Goal: Task Accomplishment & Management: Complete application form

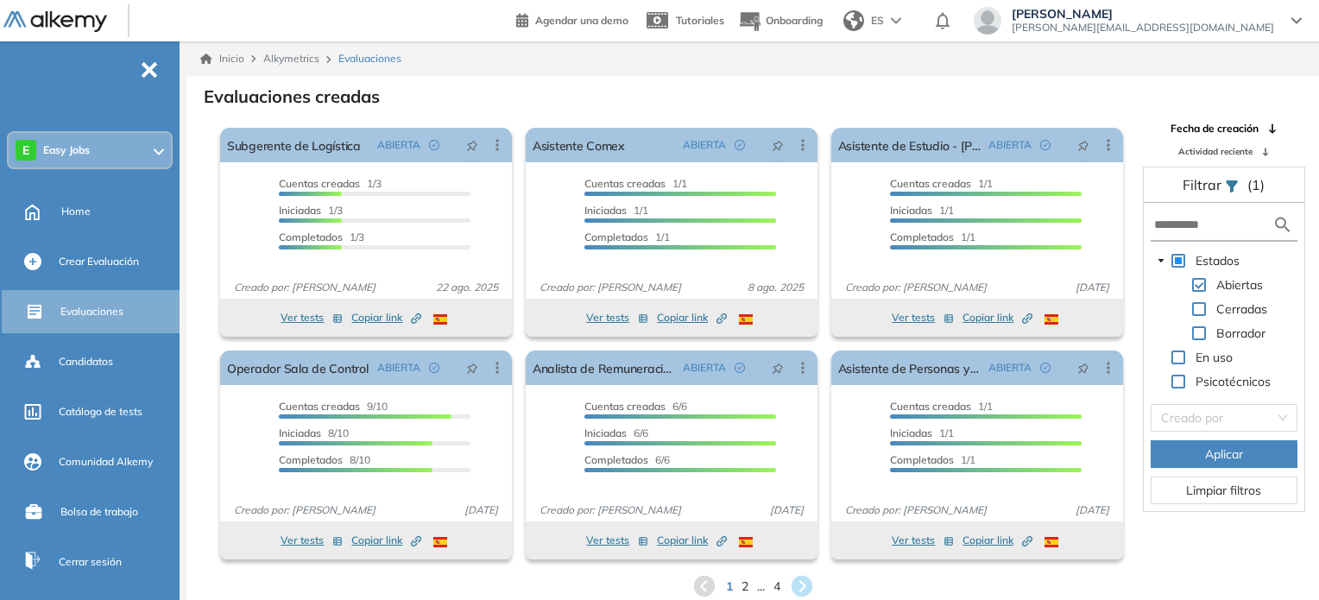
click at [1215, 22] on span "[PERSON_NAME][EMAIL_ADDRESS][DOMAIN_NAME]" at bounding box center [1143, 28] width 262 height 14
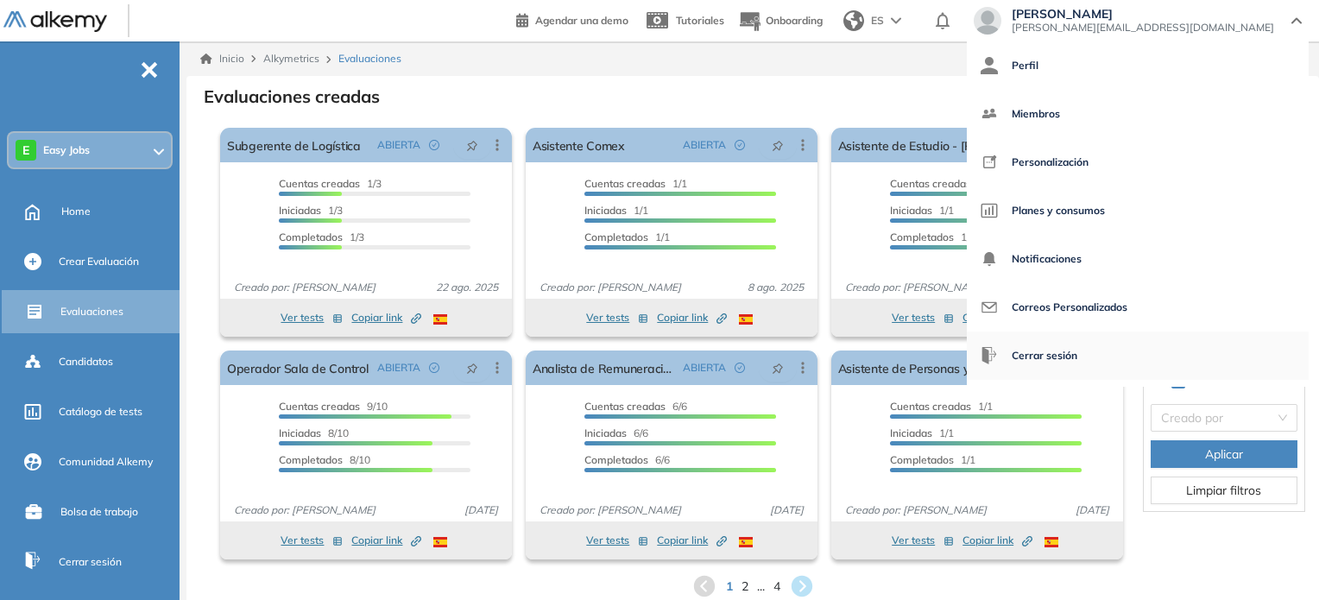
click at [1077, 354] on span "Cerrar sesión" at bounding box center [1045, 355] width 66 height 41
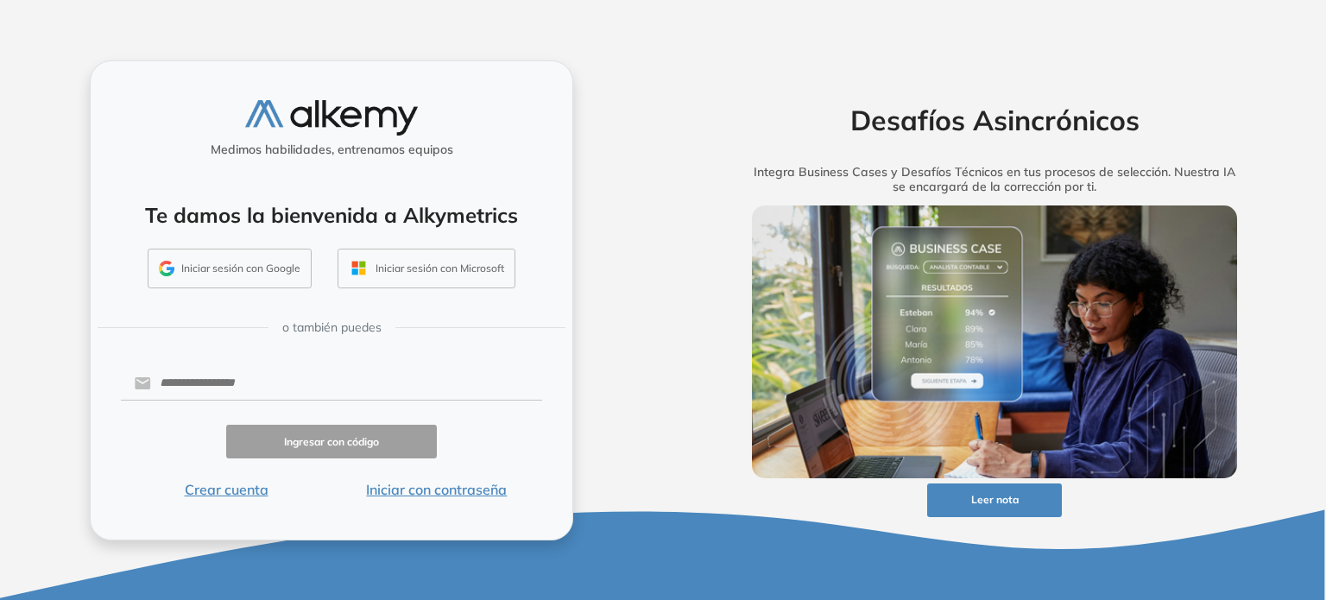
click at [438, 488] on button "Iniciar con contraseña" at bounding box center [436, 489] width 211 height 21
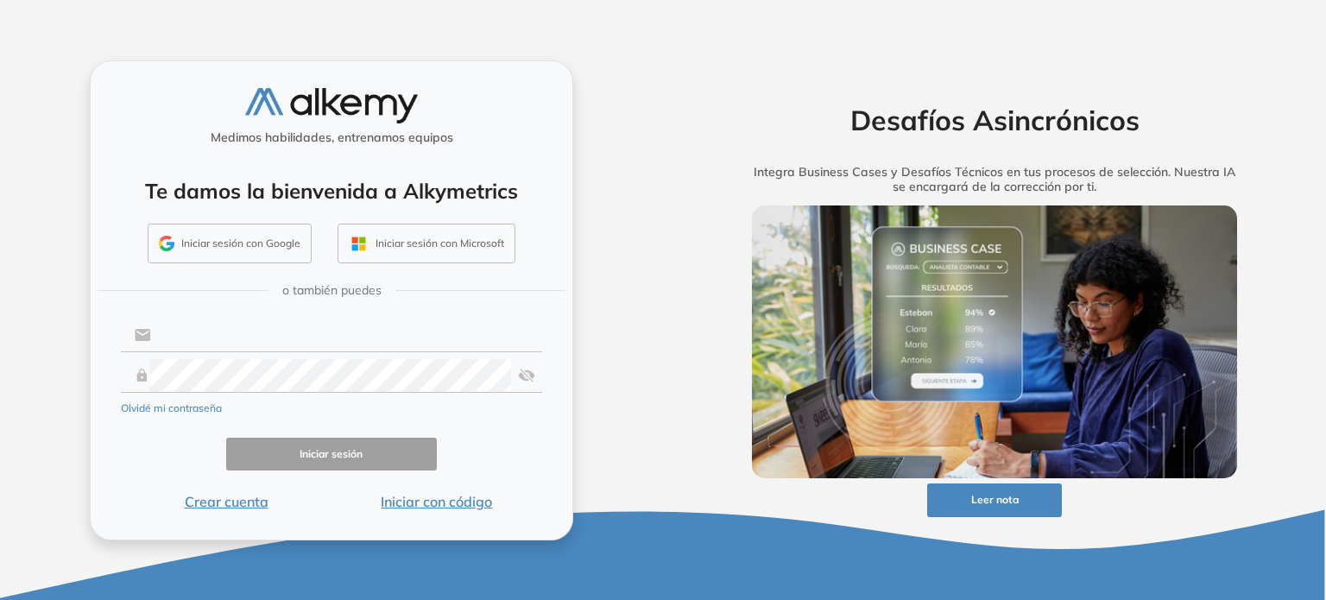
type input "**********"
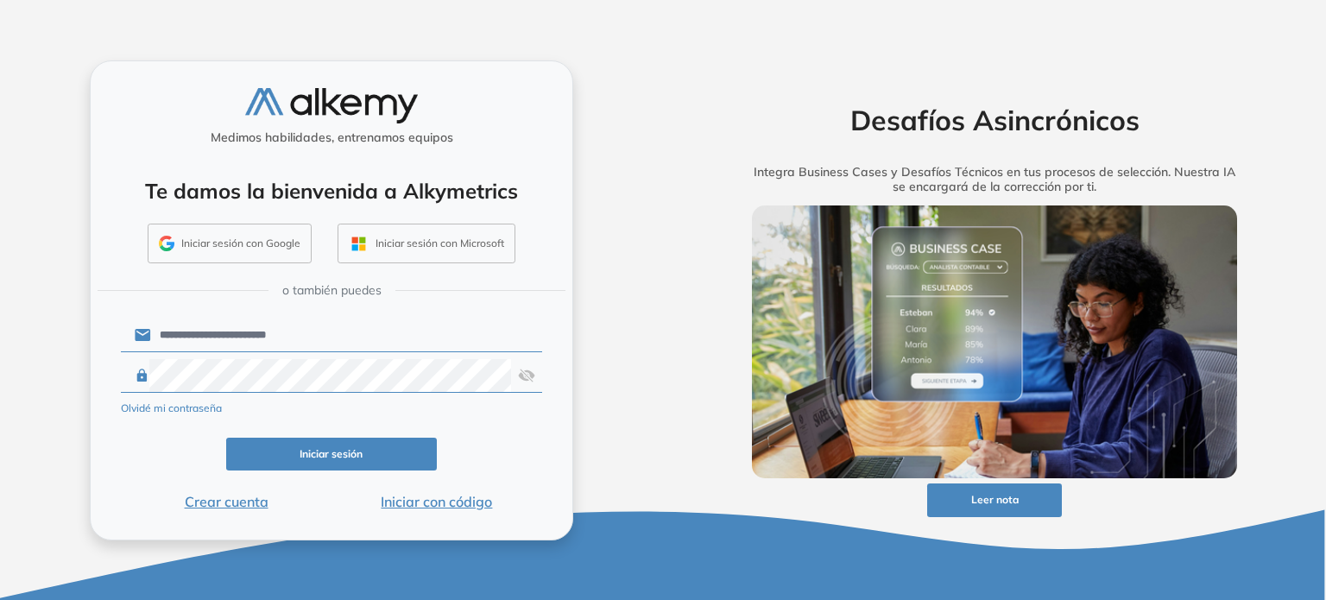
click at [524, 375] on img at bounding box center [526, 375] width 17 height 33
click at [364, 454] on button "Iniciar sesión" at bounding box center [331, 455] width 211 height 34
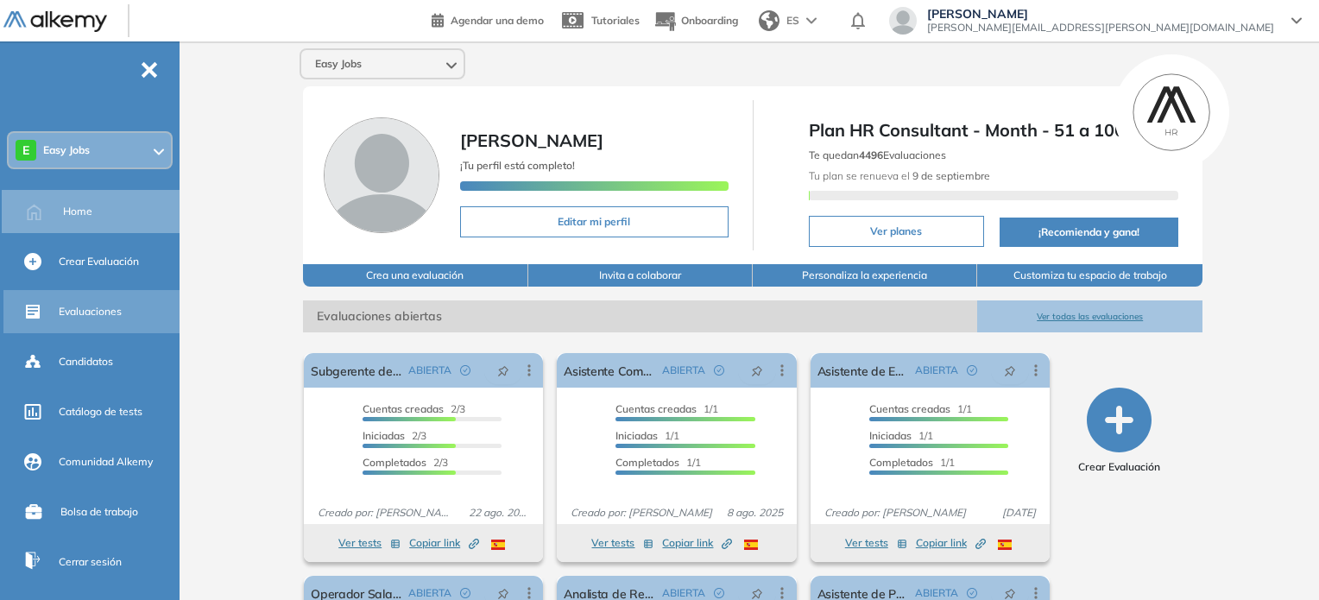
click at [76, 310] on span "Evaluaciones" at bounding box center [90, 312] width 63 height 16
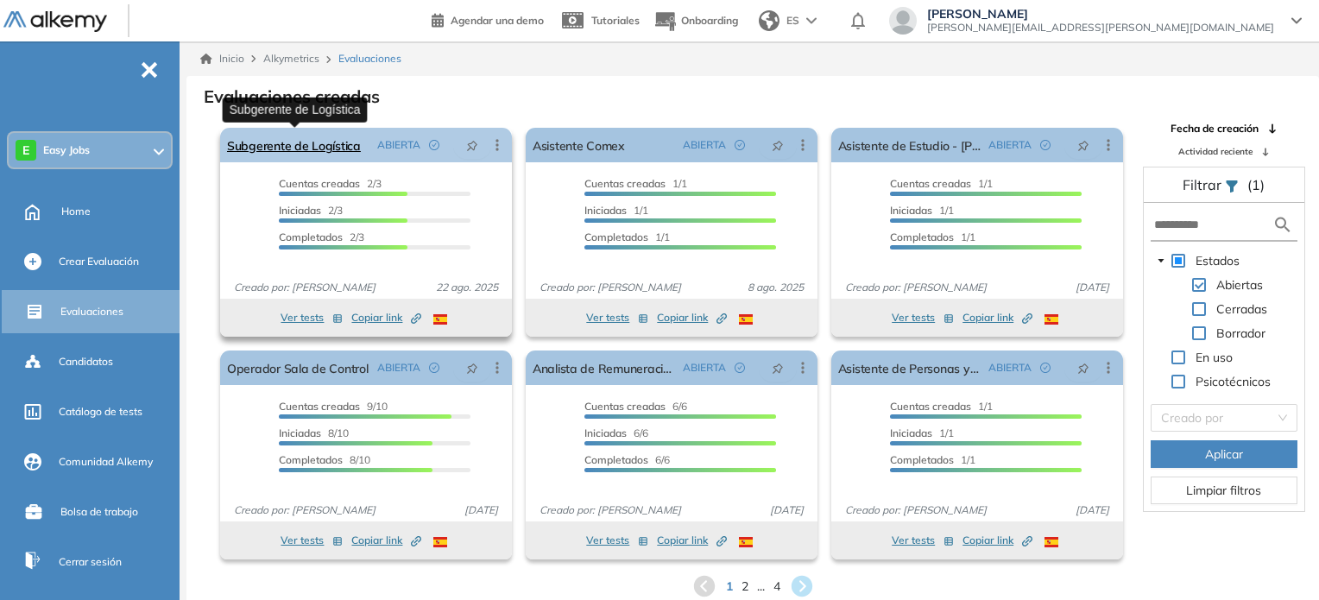
click at [321, 154] on link "Subgerente de Logística" at bounding box center [294, 145] width 134 height 35
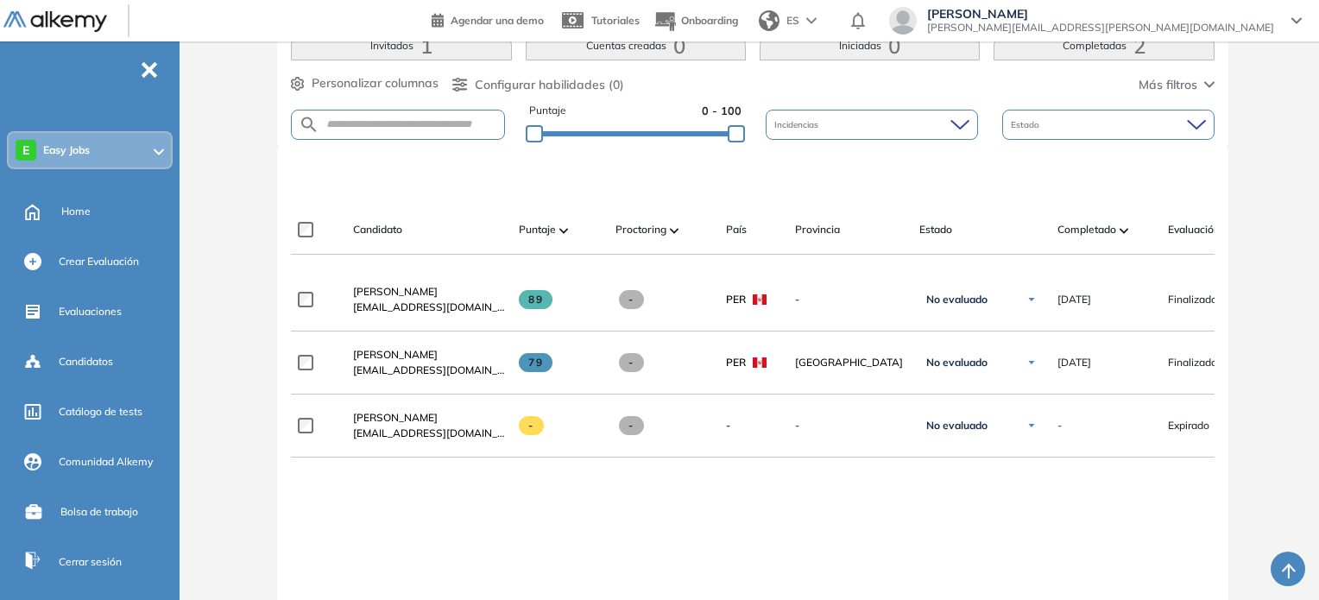
scroll to position [0, 236]
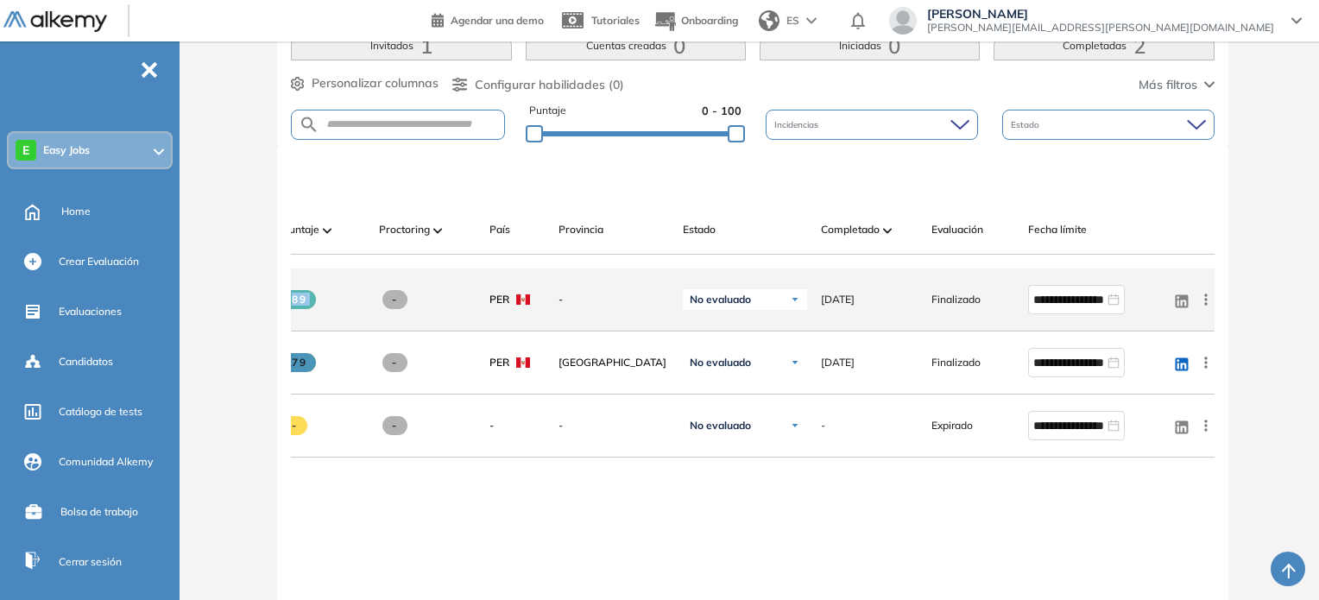
drag, startPoint x: 589, startPoint y: 274, endPoint x: 462, endPoint y: 281, distance: 127.0
click at [389, 280] on div "**********" at bounding box center [634, 299] width 1160 height 63
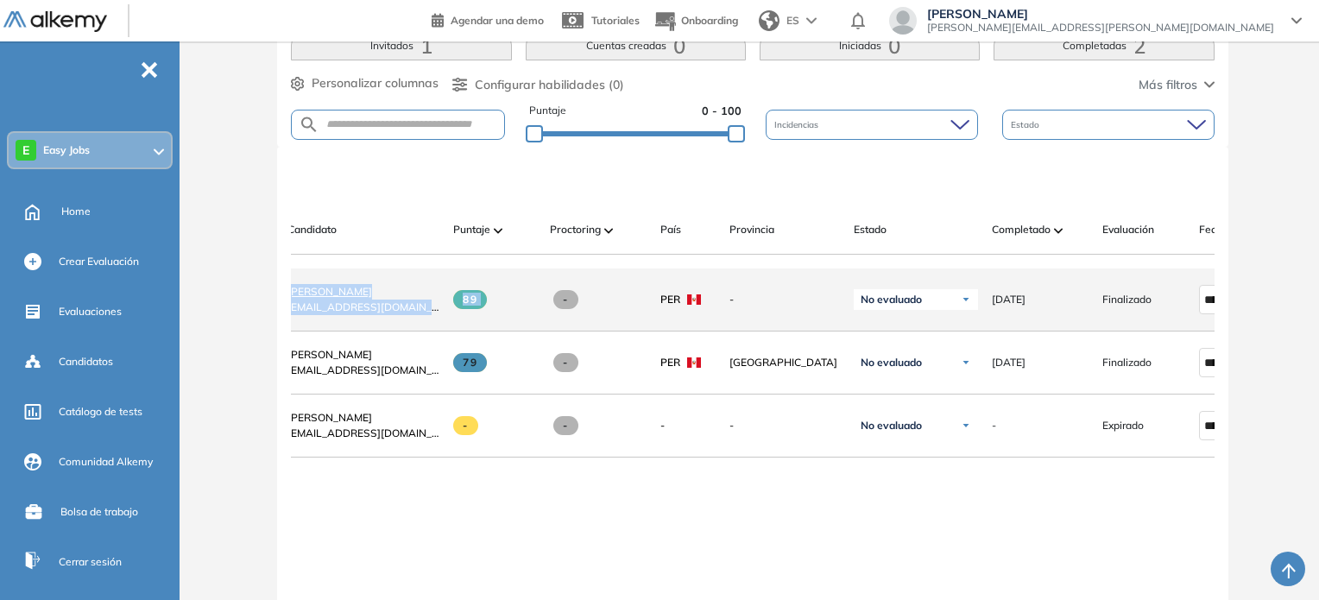
click at [347, 291] on span "Patricia Santos" at bounding box center [329, 291] width 85 height 13
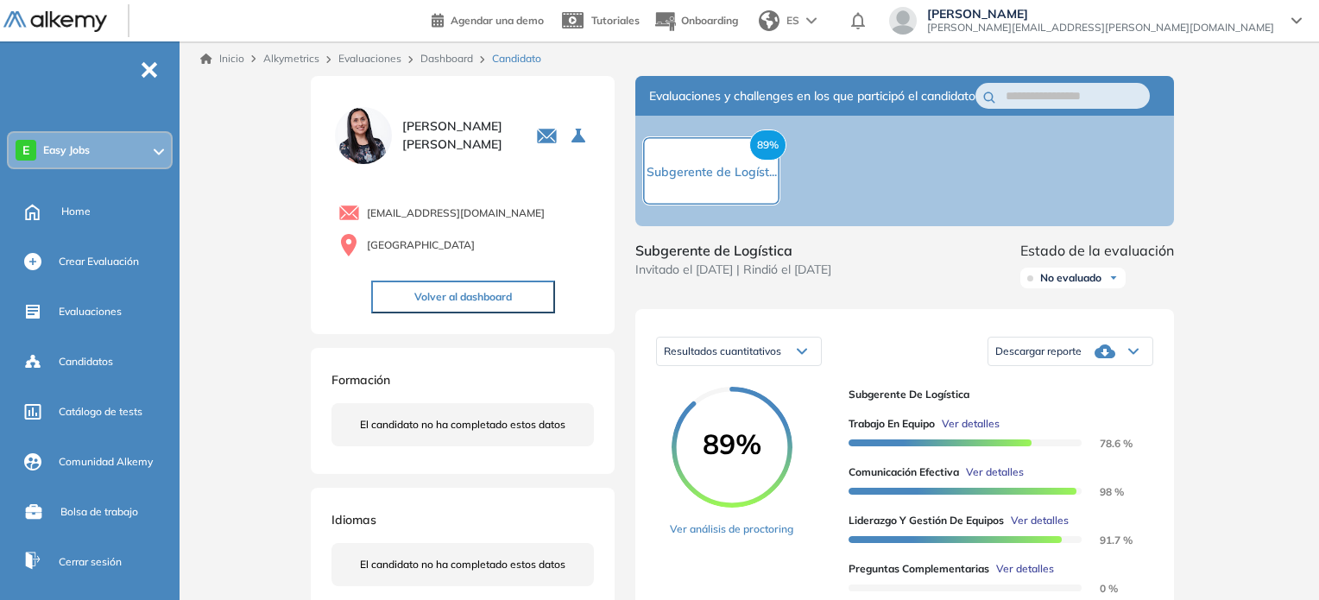
click at [1064, 358] on span "Descargar reporte" at bounding box center [1038, 351] width 86 height 14
click at [1077, 387] on li "Descargar informe completo" at bounding box center [1060, 377] width 128 height 17
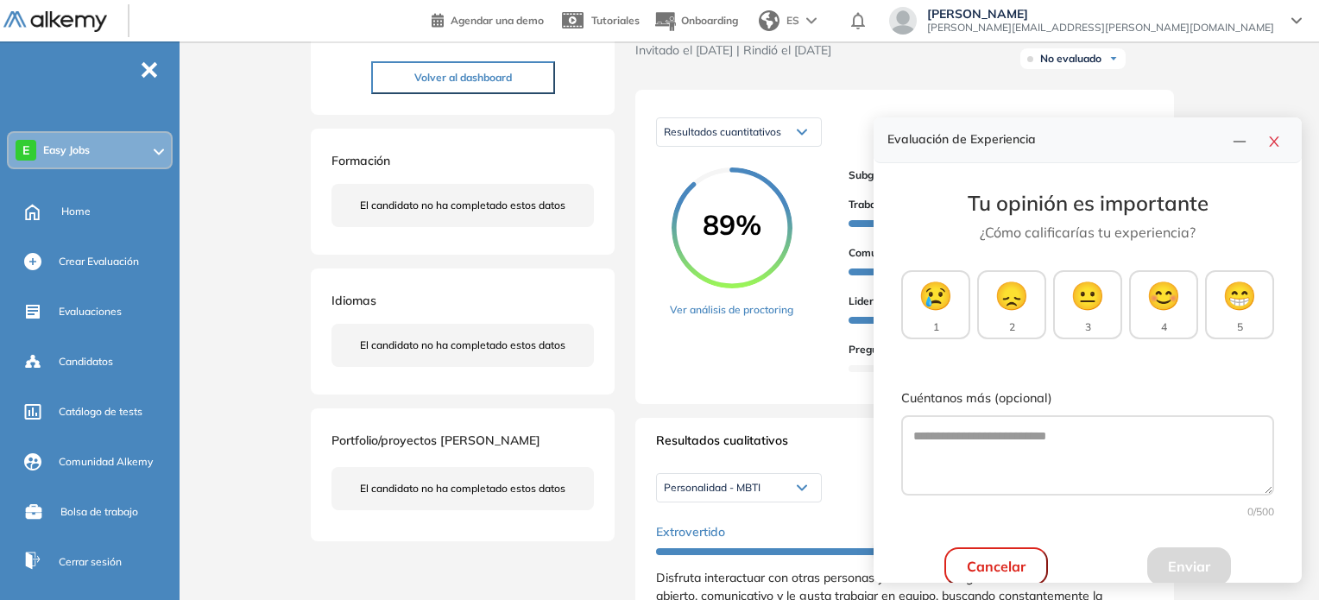
scroll to position [151, 0]
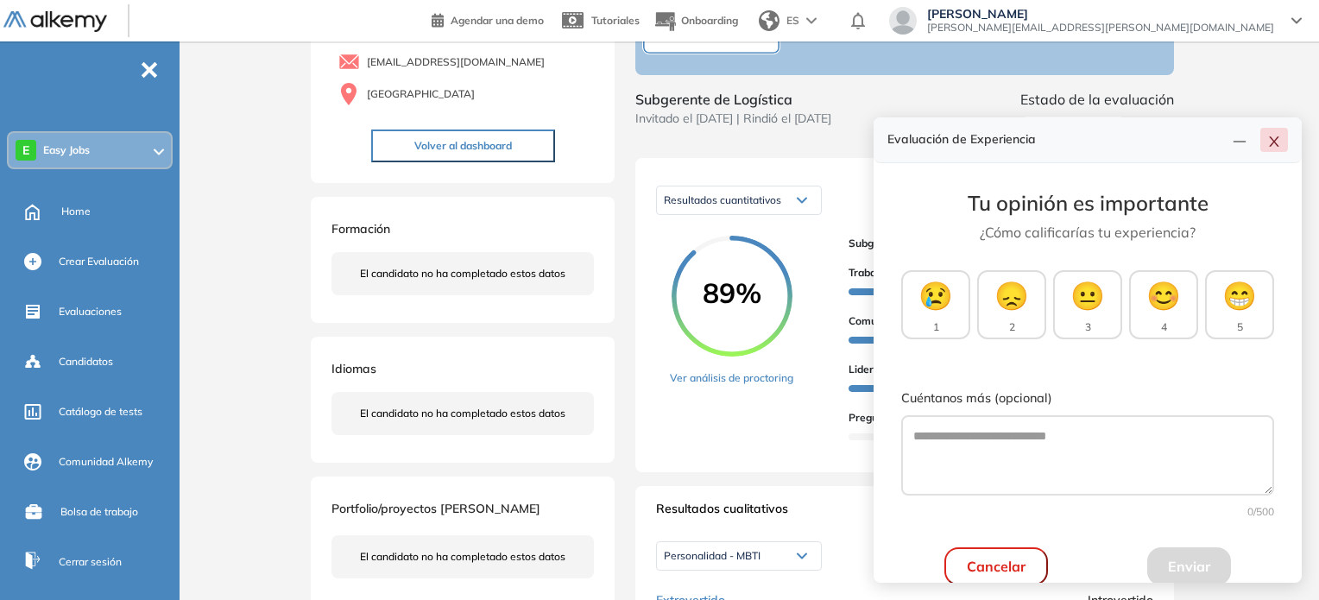
click at [1271, 142] on icon "close" at bounding box center [1274, 142] width 14 height 14
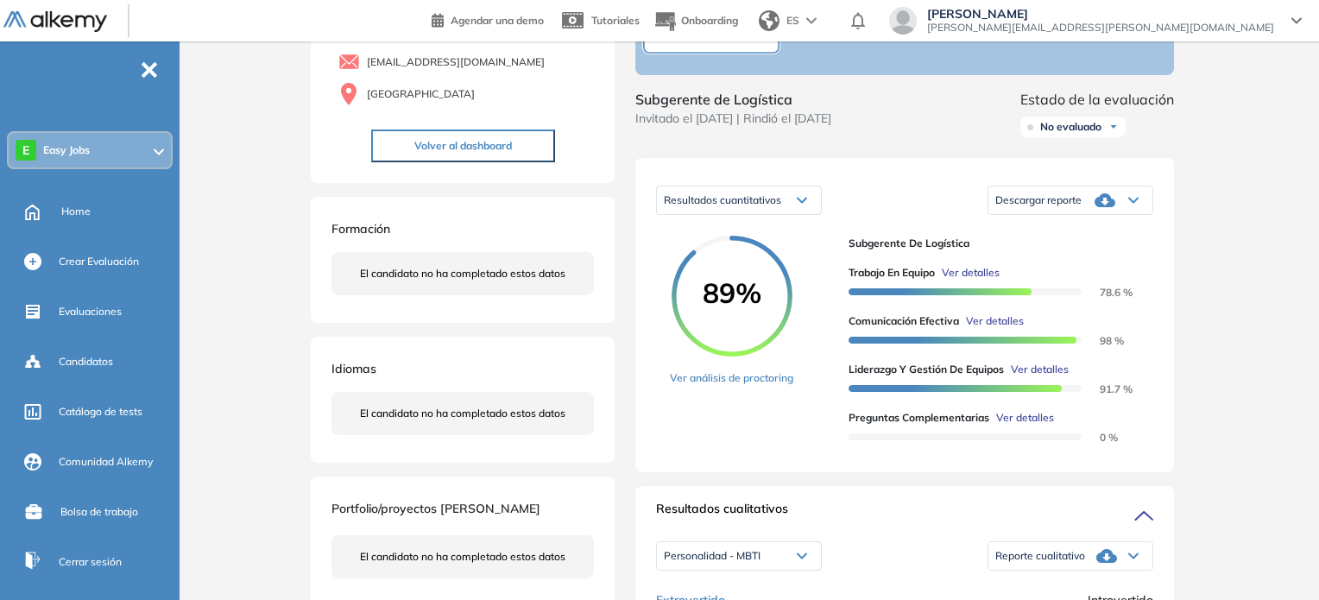
click at [1070, 207] on span "Descargar reporte" at bounding box center [1038, 200] width 86 height 14
click at [1068, 267] on li "Descargar informe resumido" at bounding box center [1060, 257] width 129 height 17
click at [101, 307] on span "Evaluaciones" at bounding box center [90, 312] width 63 height 16
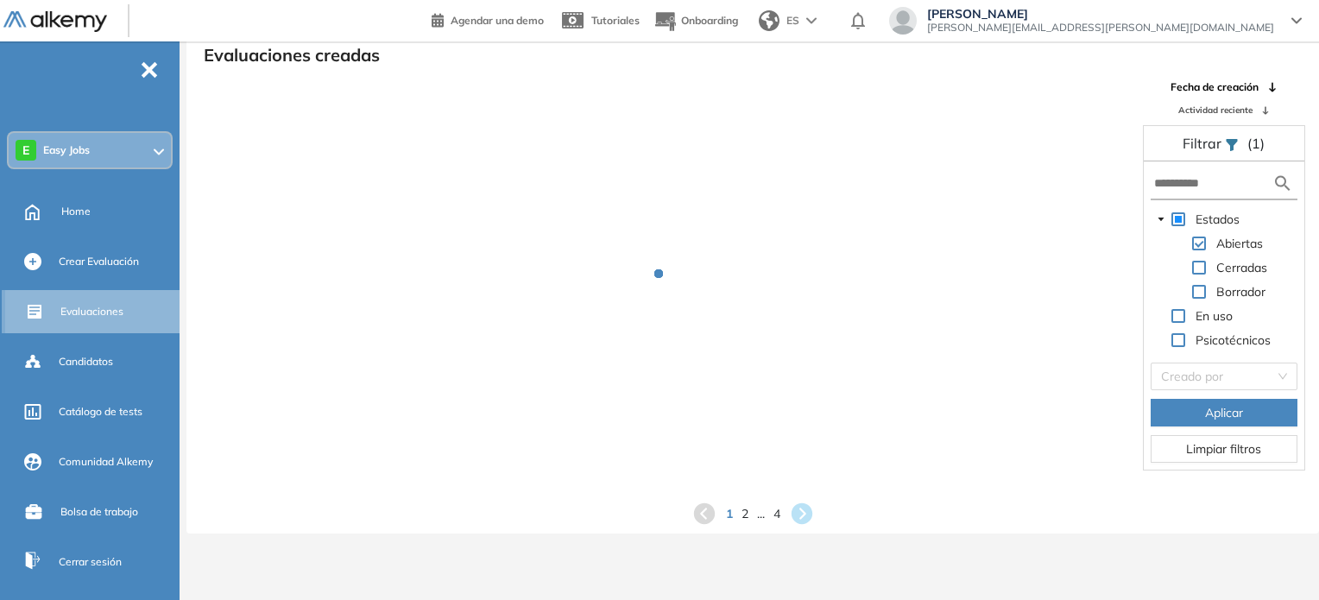
scroll to position [41, 0]
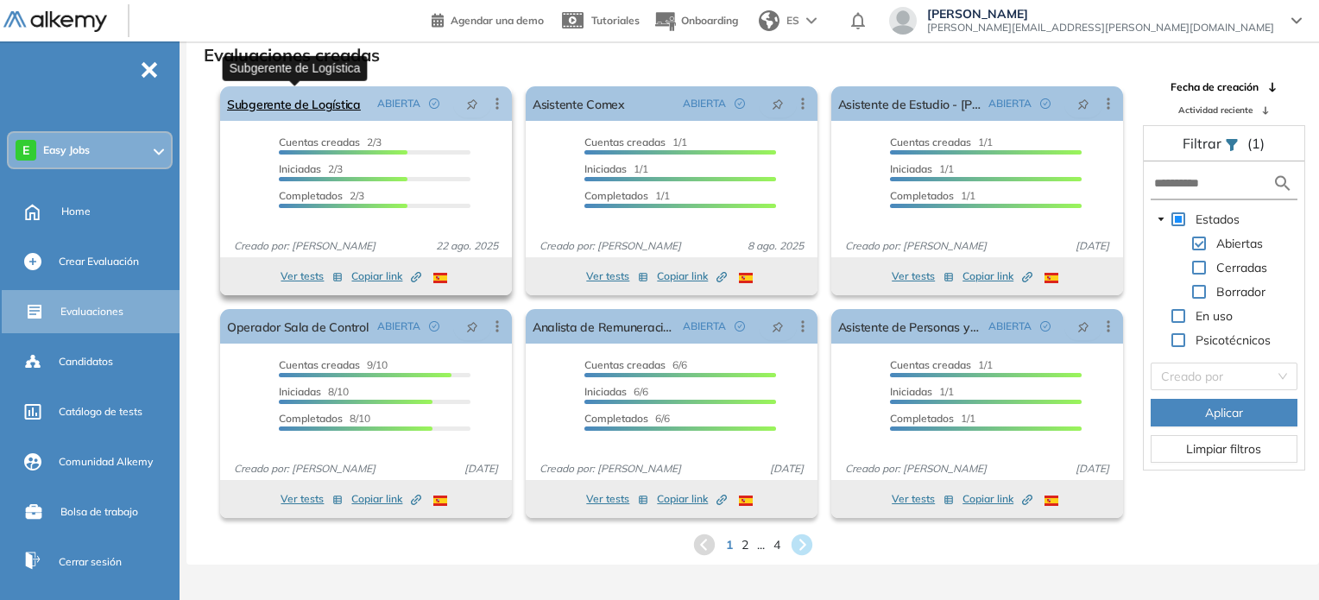
click at [316, 96] on link "Subgerente de Logística" at bounding box center [294, 103] width 134 height 35
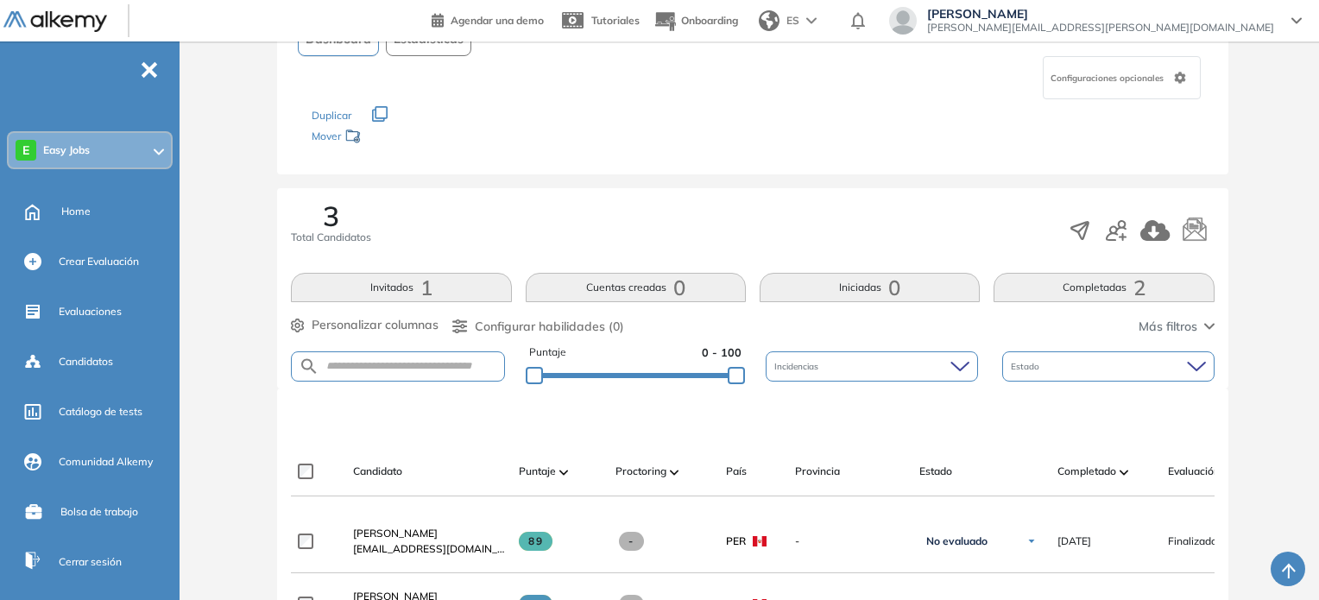
scroll to position [150, 0]
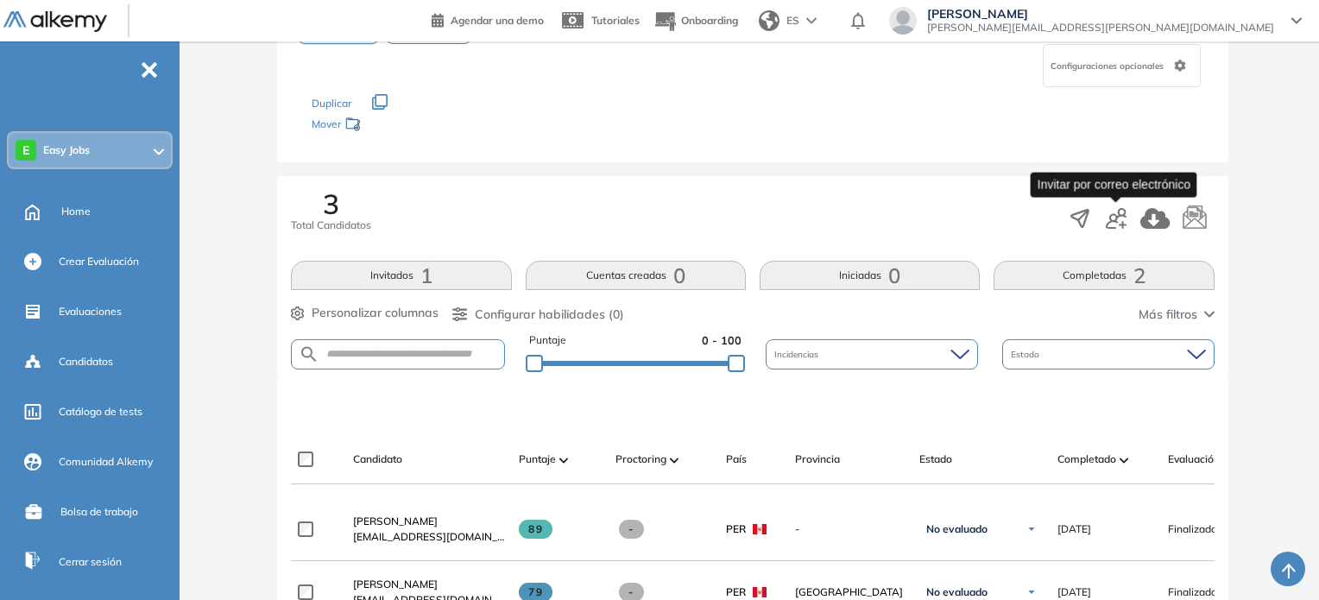
click at [1114, 227] on icon "button" at bounding box center [1116, 218] width 21 height 21
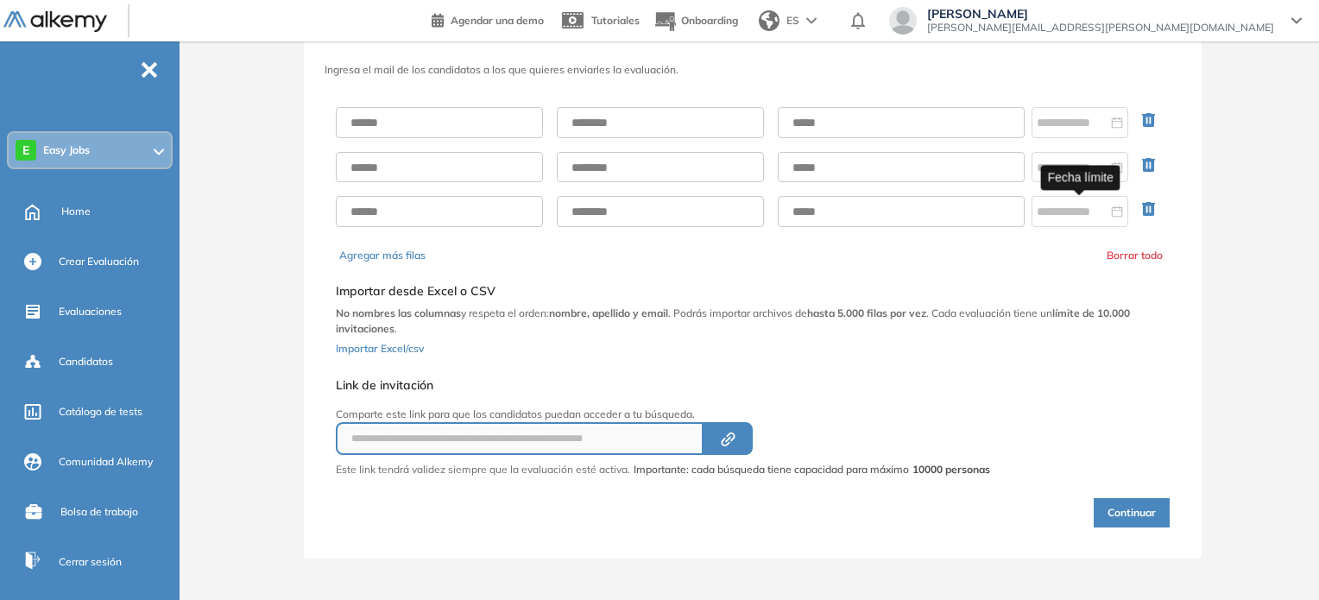
scroll to position [66, 0]
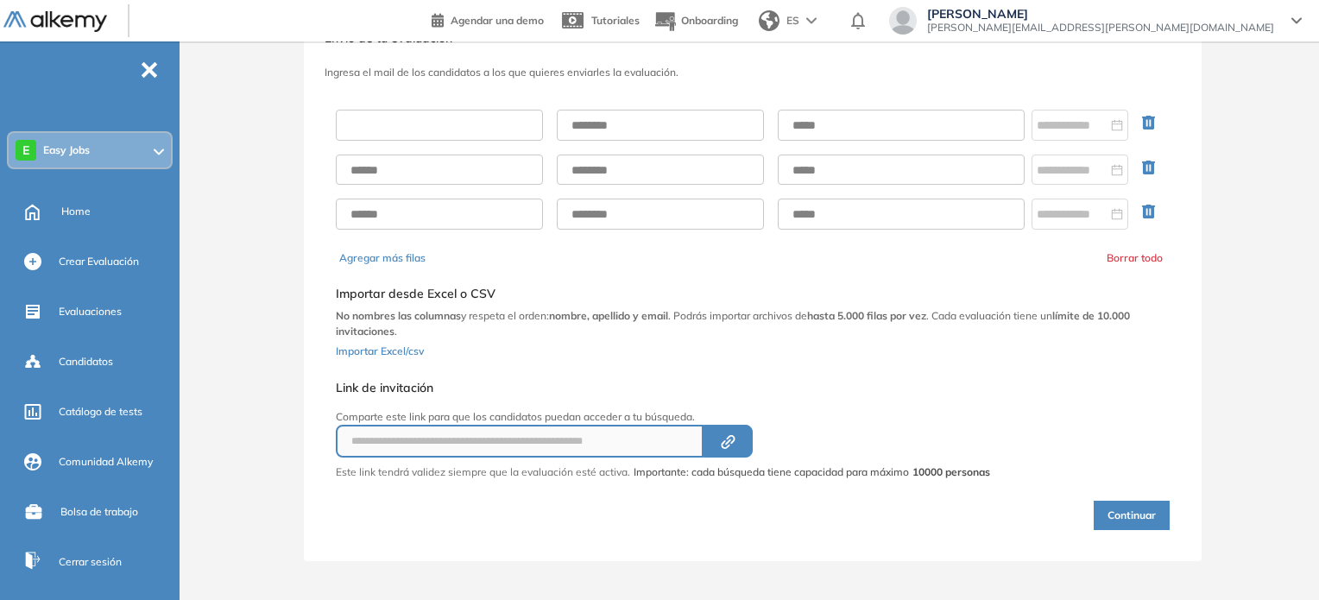
click at [438, 136] on input "text" at bounding box center [439, 125] width 207 height 31
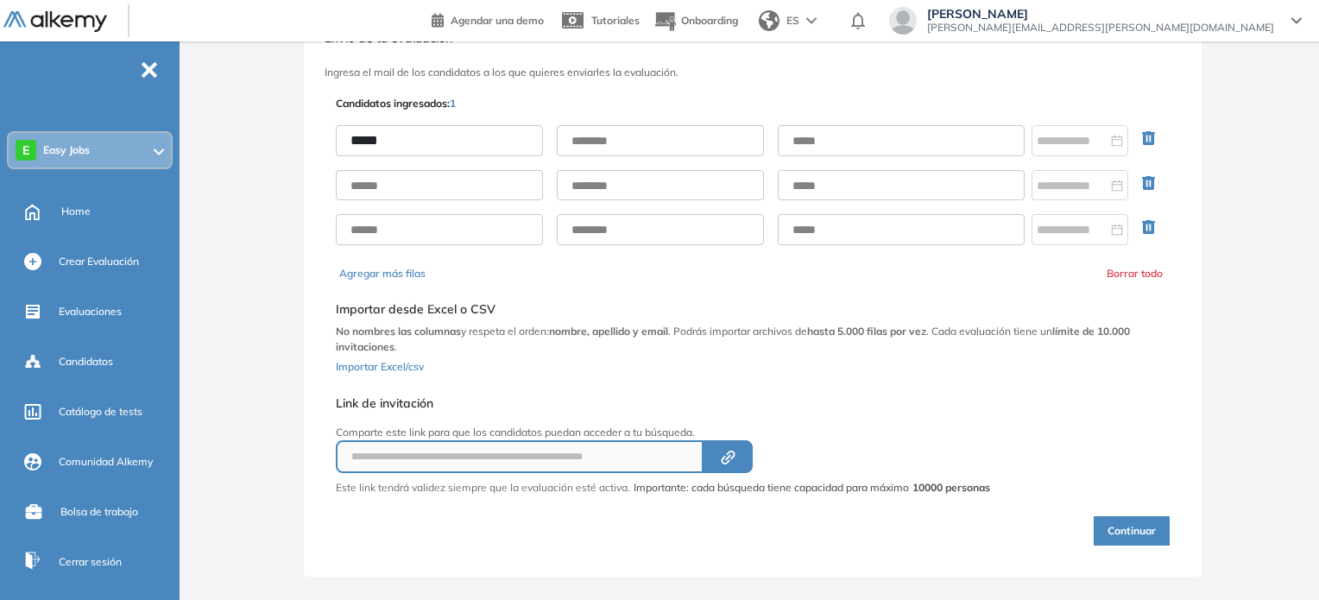
type input "*****"
type input "*******"
click at [1053, 133] on input at bounding box center [1072, 140] width 71 height 19
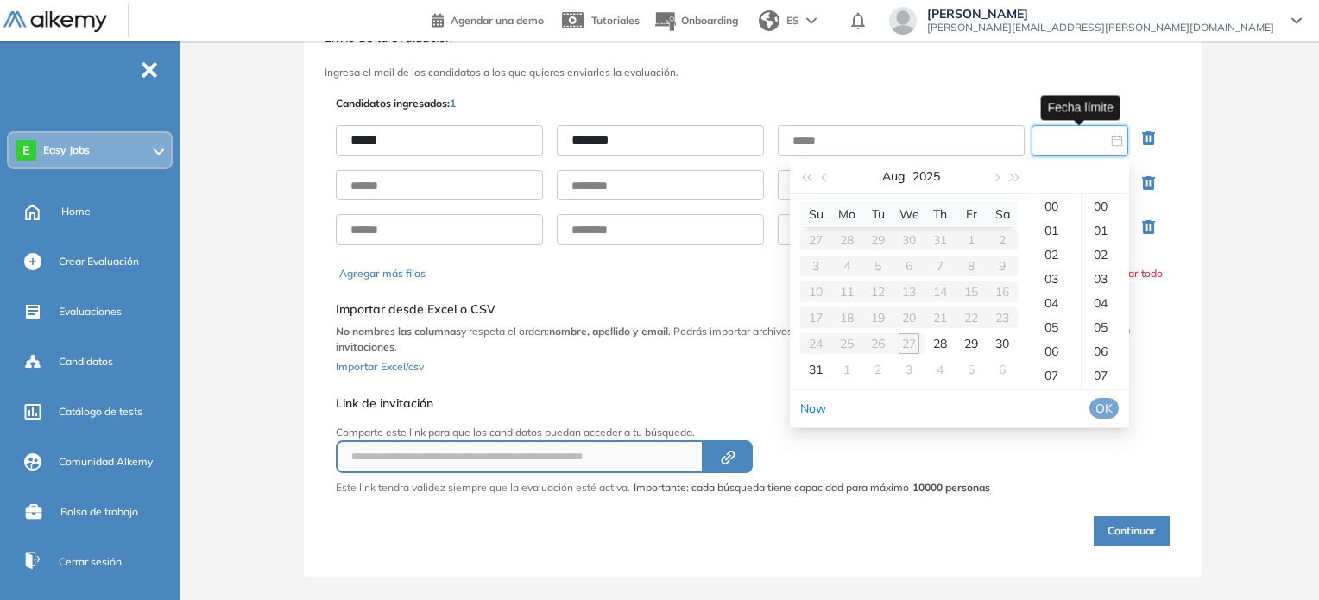
type input "**********"
click at [941, 350] on div "28" at bounding box center [940, 343] width 21 height 21
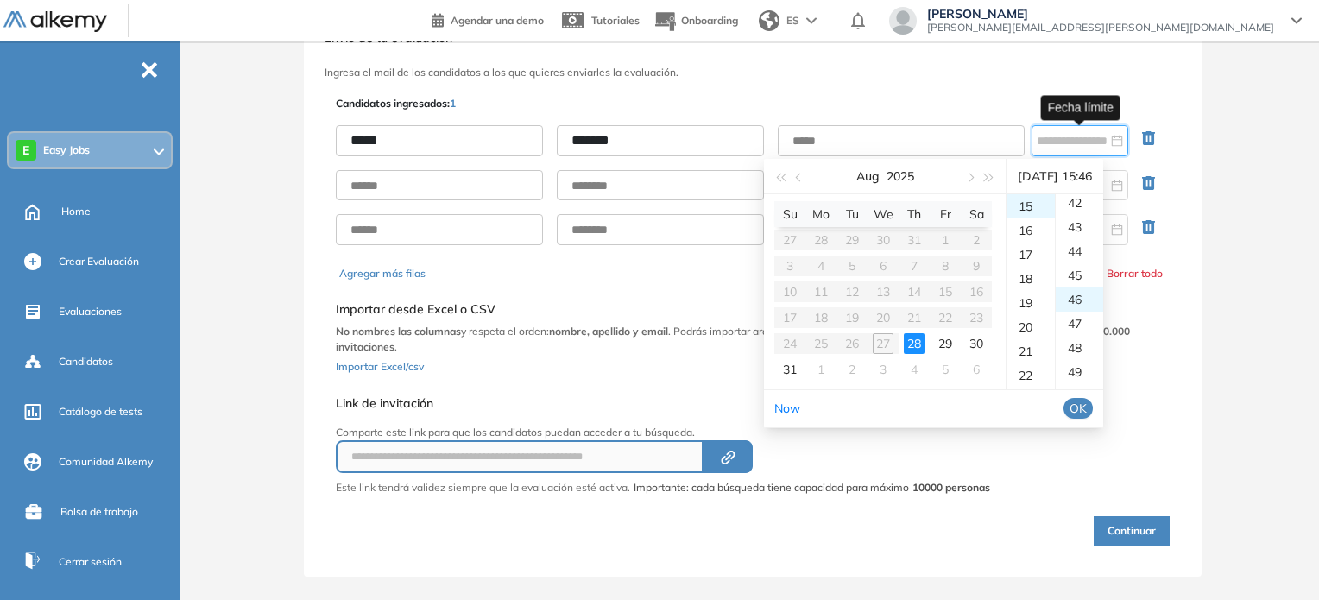
scroll to position [1112, 0]
click at [1067, 299] on div "50" at bounding box center [1079, 303] width 47 height 24
click at [1025, 211] on div "23" at bounding box center [1030, 206] width 48 height 24
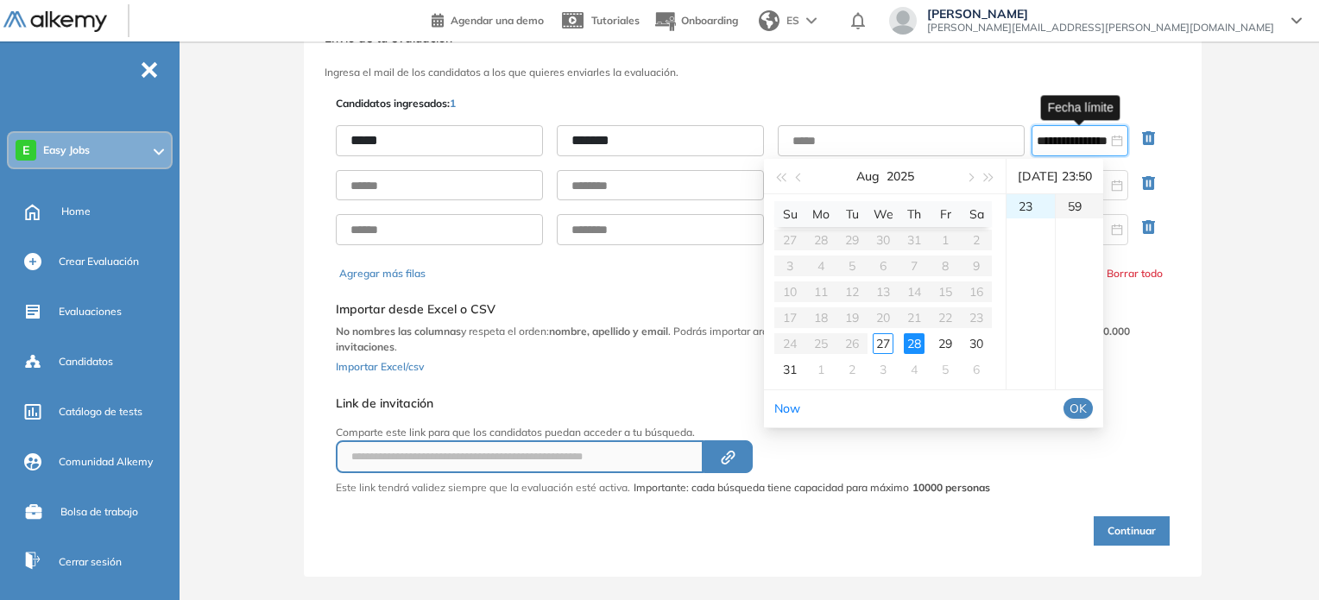
click at [1091, 205] on div "59" at bounding box center [1079, 206] width 47 height 24
type input "**********"
click at [1093, 419] on li "OK" at bounding box center [1077, 408] width 29 height 29
click at [1087, 406] on span "OK" at bounding box center [1077, 408] width 17 height 19
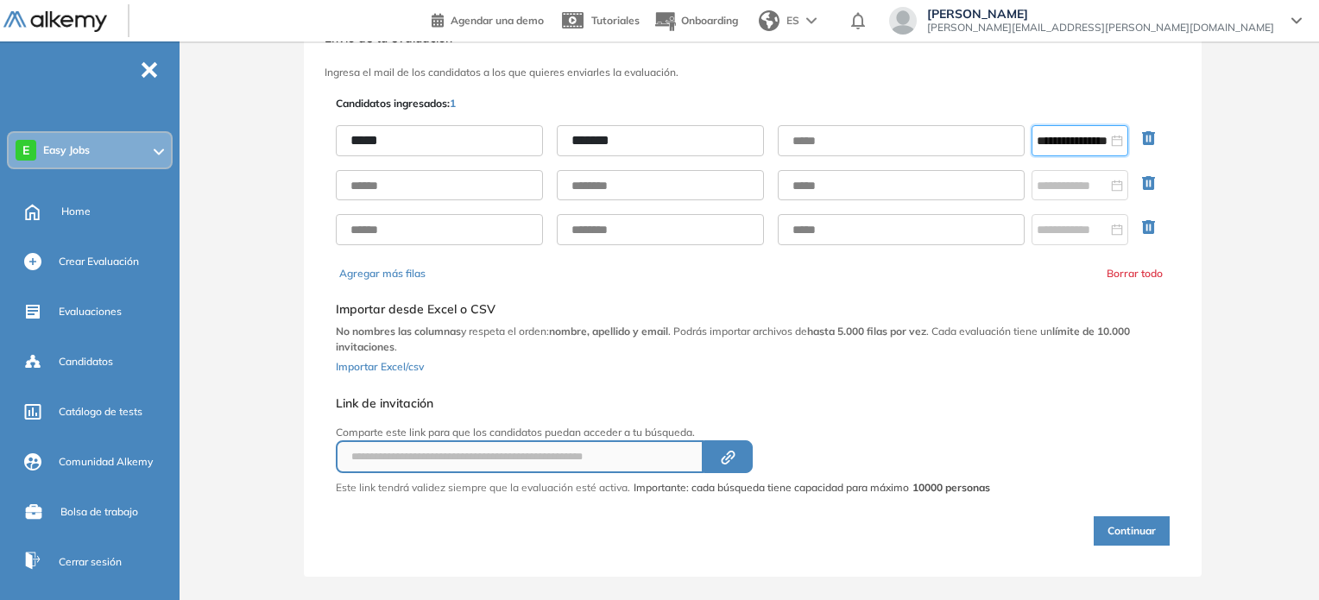
scroll to position [0, 0]
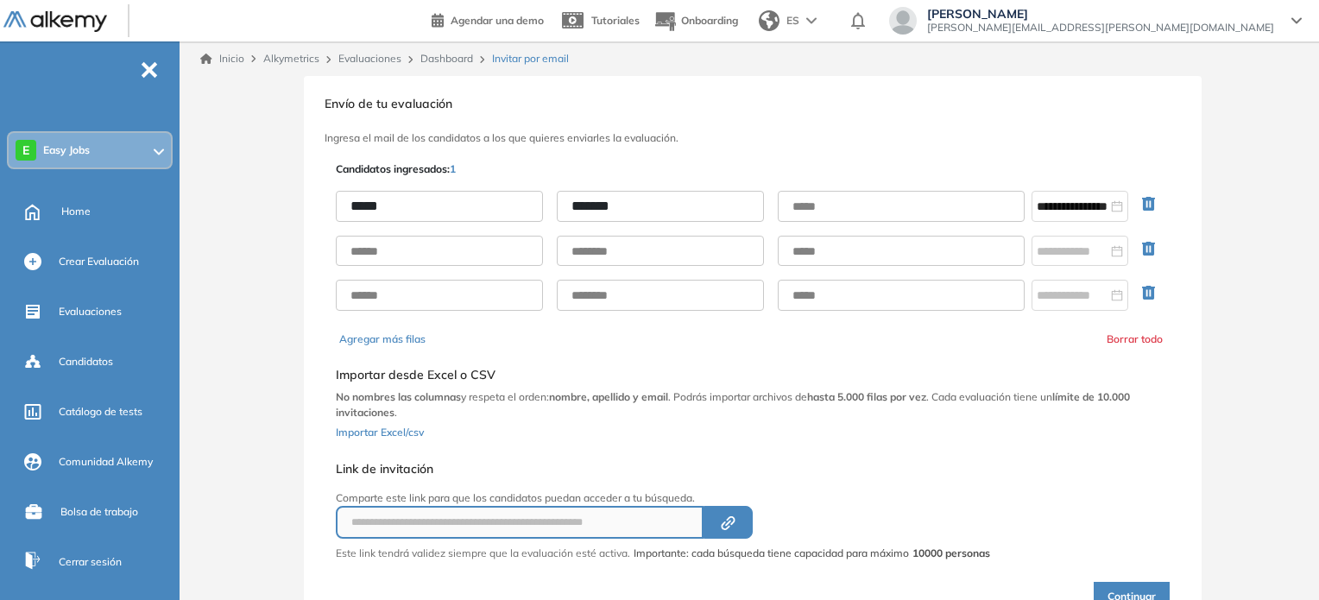
click at [445, 61] on link "Dashboard" at bounding box center [446, 58] width 53 height 13
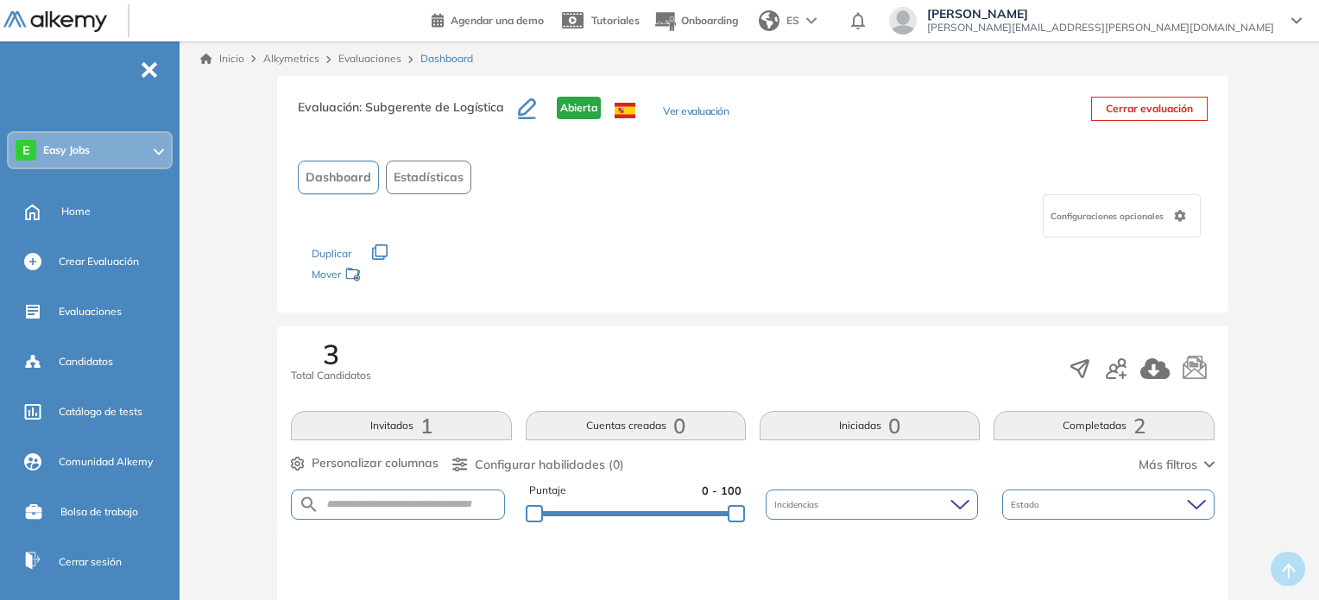
click at [1159, 127] on div "Evaluación : Subgerente de Logística Abierta Ver evaluación Cerrar evaluación" at bounding box center [753, 118] width 910 height 43
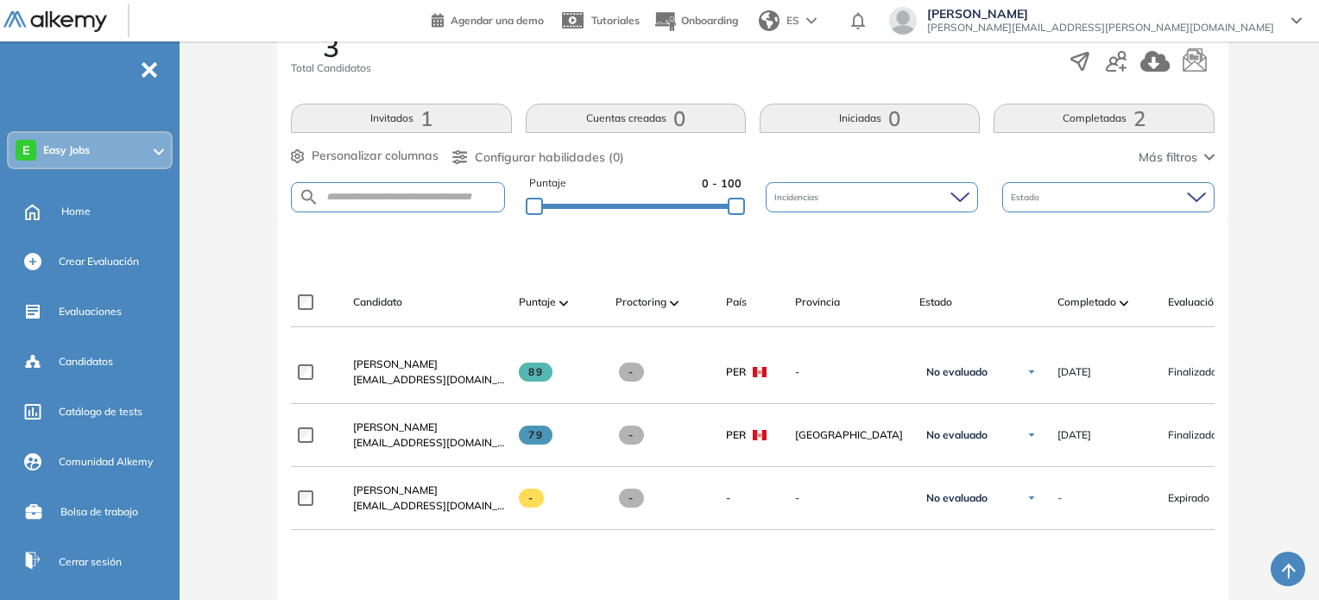
scroll to position [341, 0]
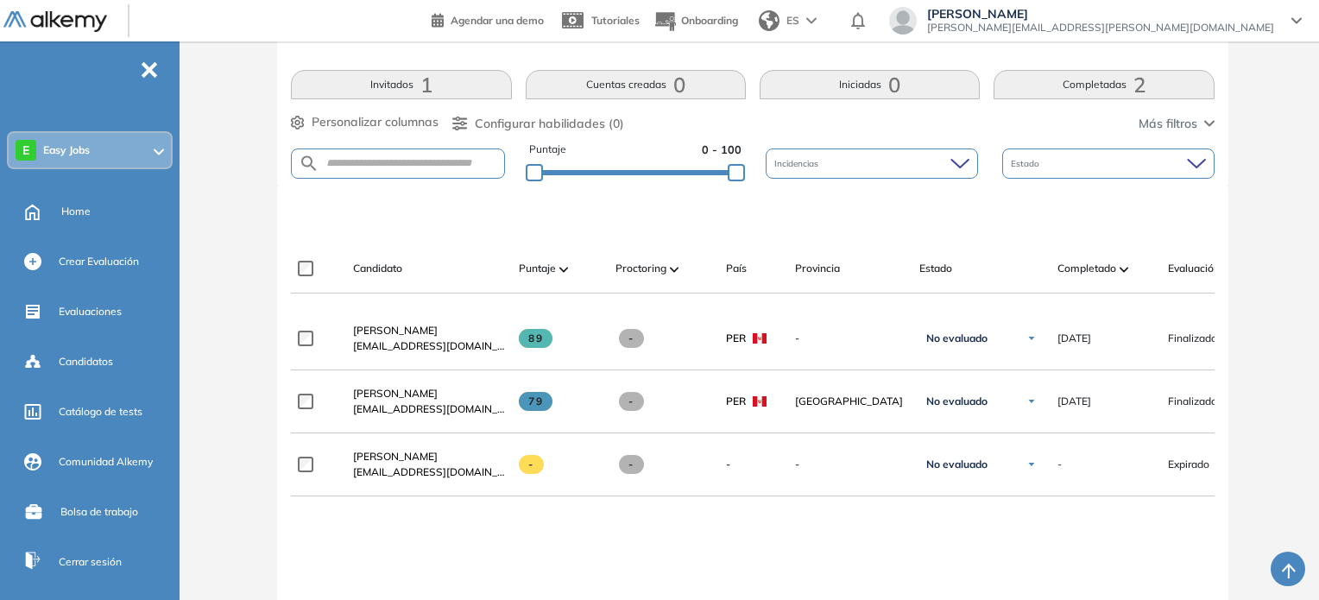
drag, startPoint x: 732, startPoint y: 312, endPoint x: 822, endPoint y: 307, distance: 89.9
click at [822, 307] on div at bounding box center [753, 300] width 924 height 14
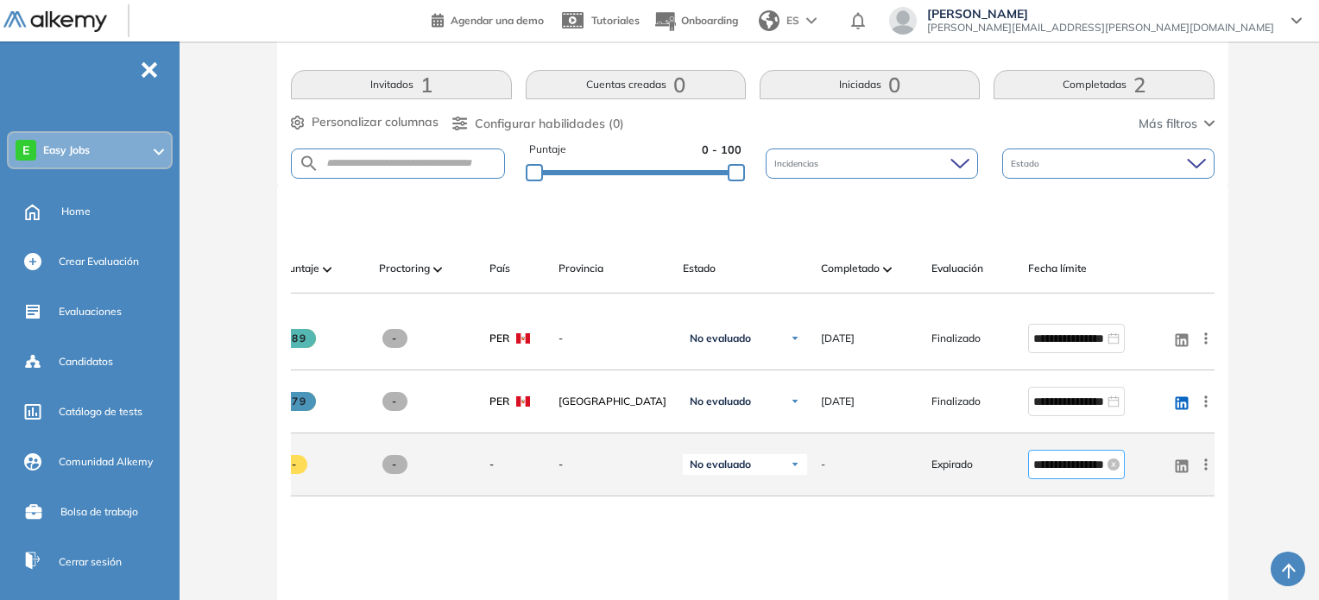
click at [1056, 464] on input "**********" at bounding box center [1068, 464] width 71 height 19
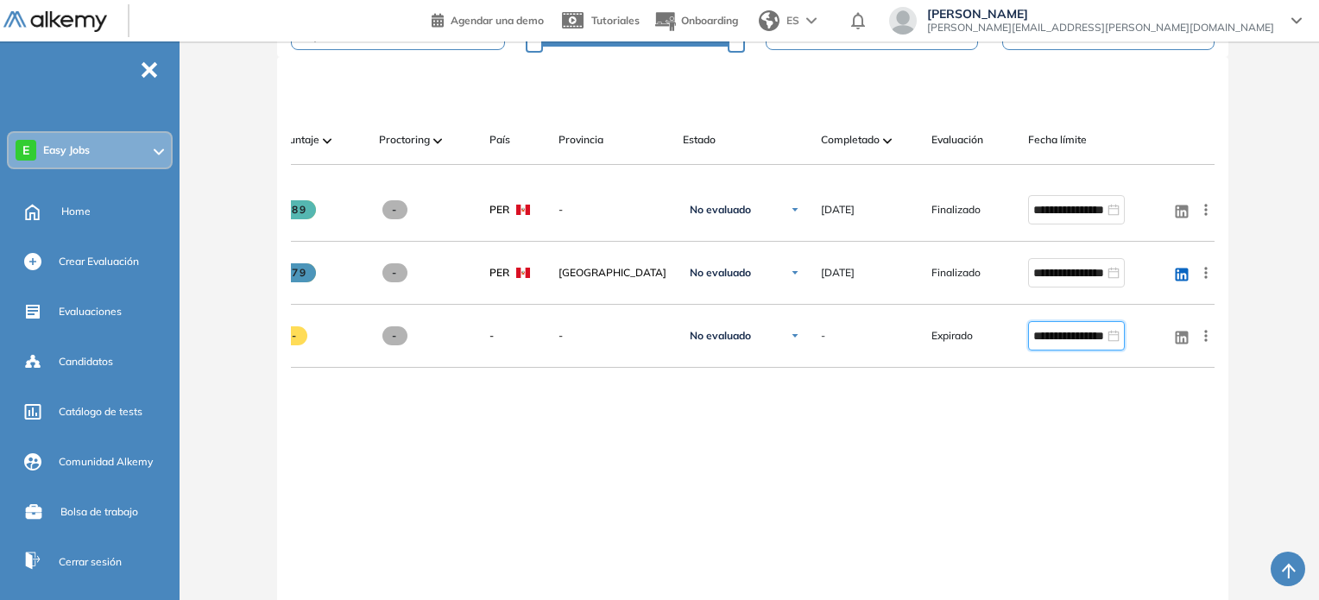
scroll to position [552, 0]
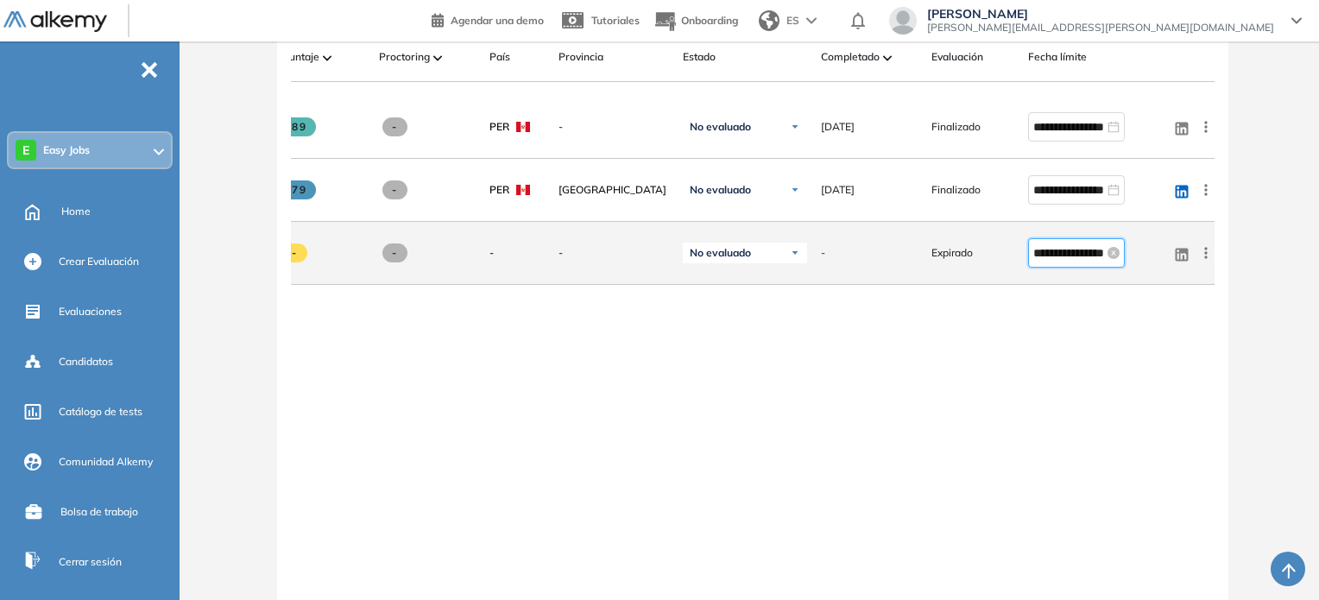
click at [1089, 262] on input "**********" at bounding box center [1068, 252] width 71 height 19
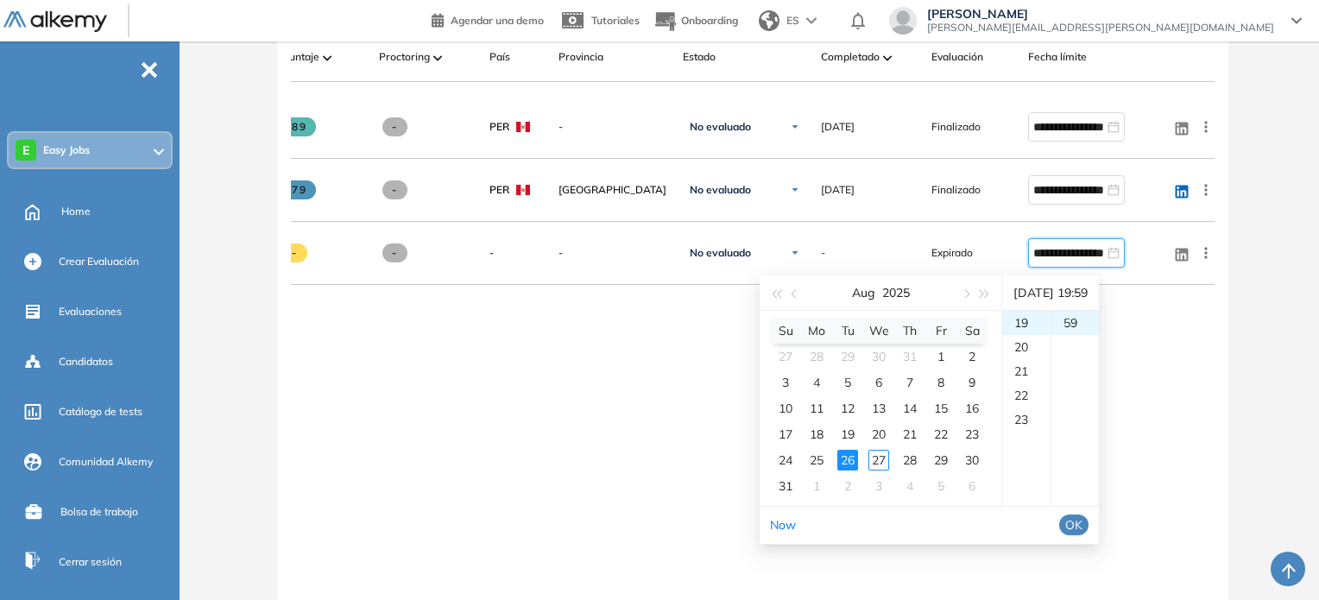
click at [562, 368] on div "**********" at bounding box center [753, 335] width 924 height 479
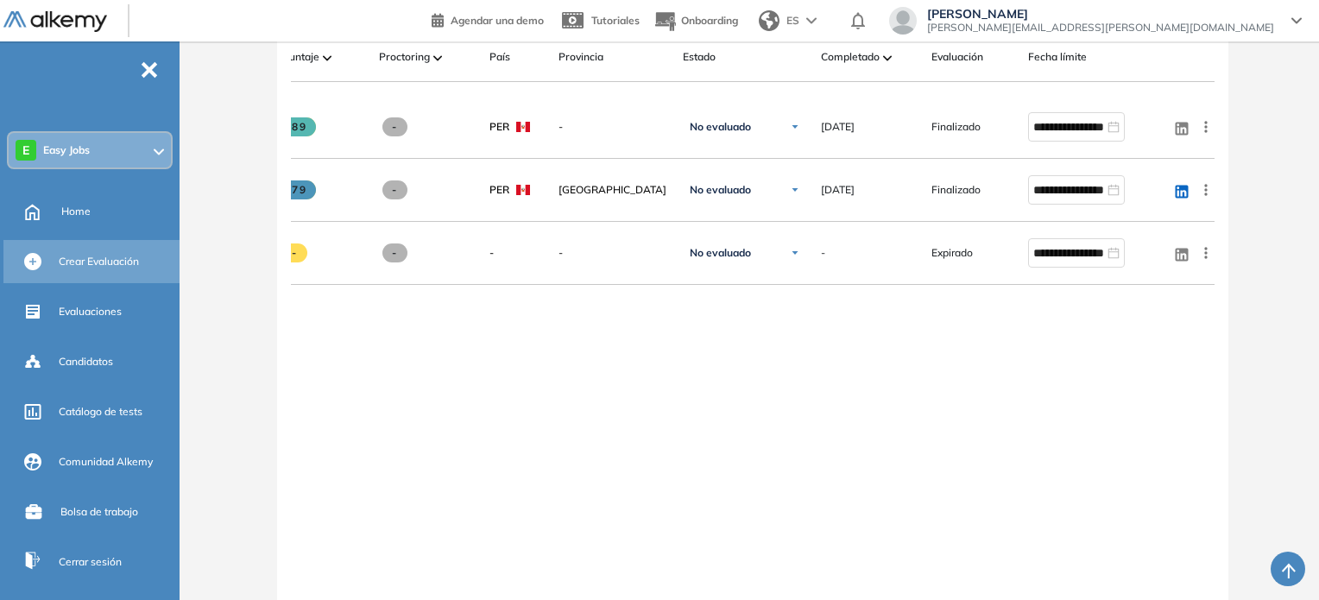
click at [71, 262] on span "Crear Evaluación" at bounding box center [99, 262] width 80 height 16
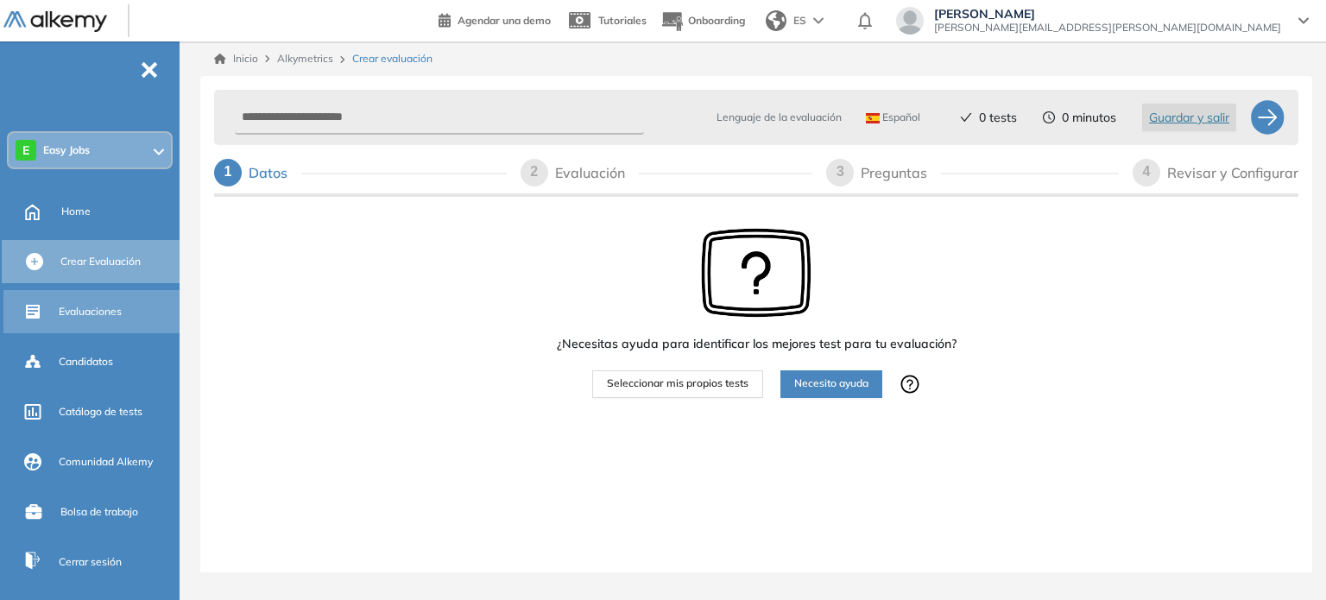
click at [120, 317] on span "Evaluaciones" at bounding box center [90, 312] width 63 height 16
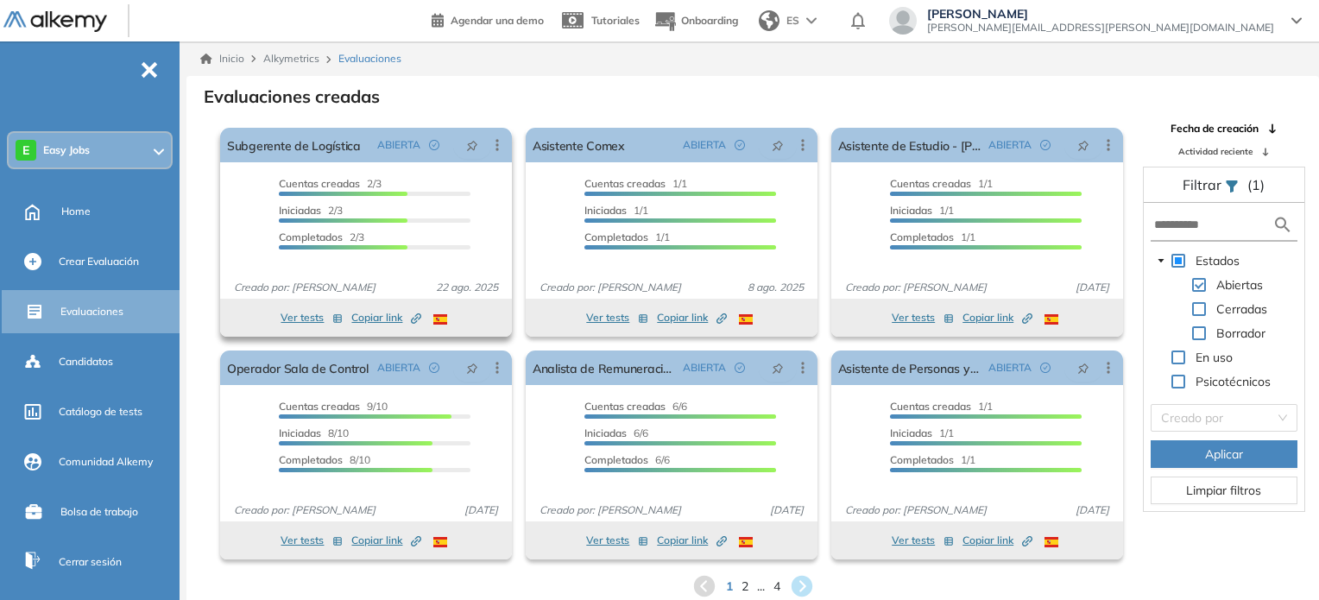
click at [316, 320] on button "Ver tests" at bounding box center [312, 317] width 62 height 21
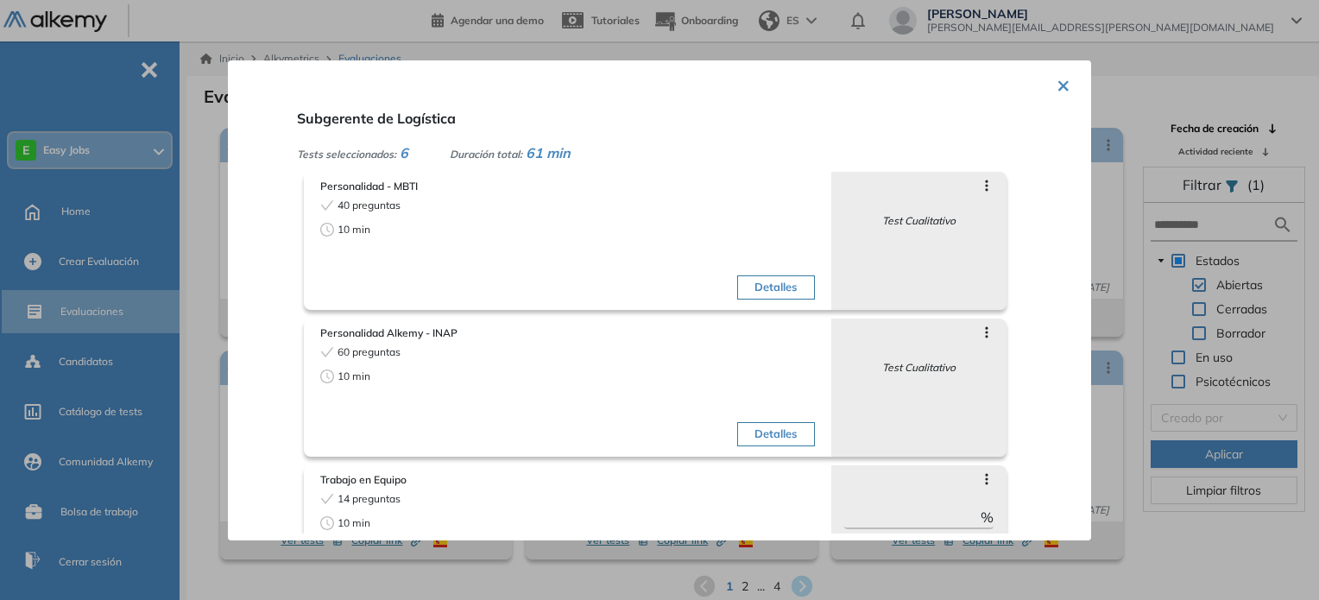
click at [775, 287] on button "Detalles" at bounding box center [775, 287] width 77 height 24
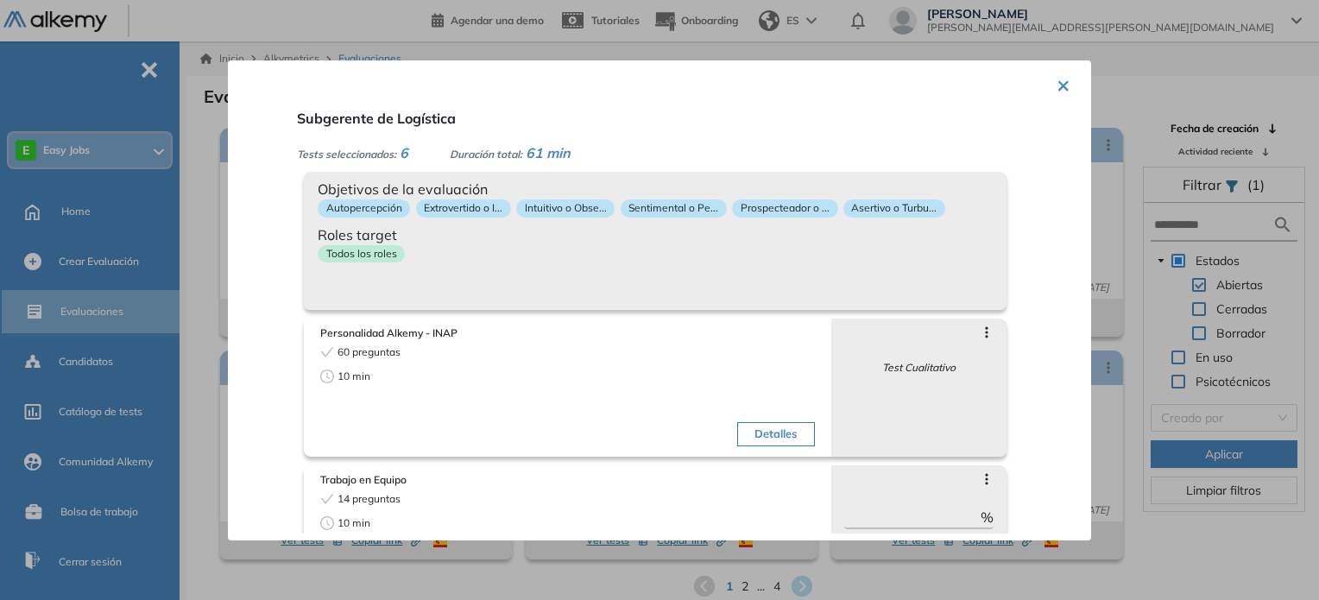
click at [791, 424] on button "Detalles" at bounding box center [775, 434] width 77 height 24
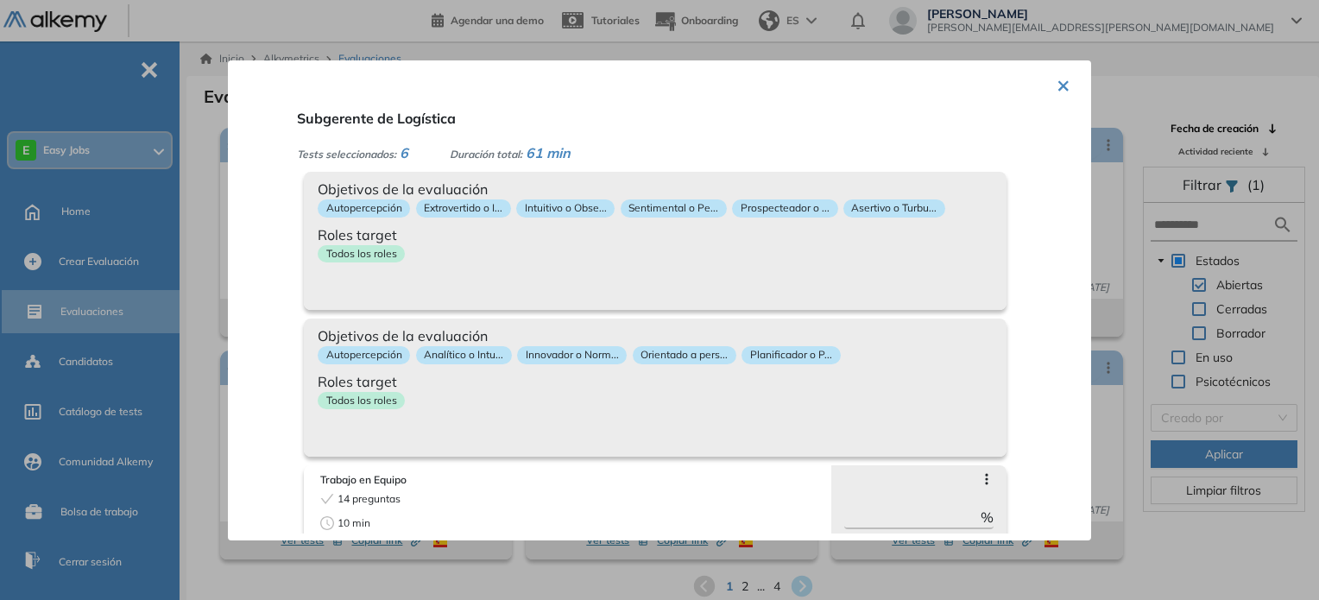
click at [566, 54] on div at bounding box center [659, 300] width 1319 height 600
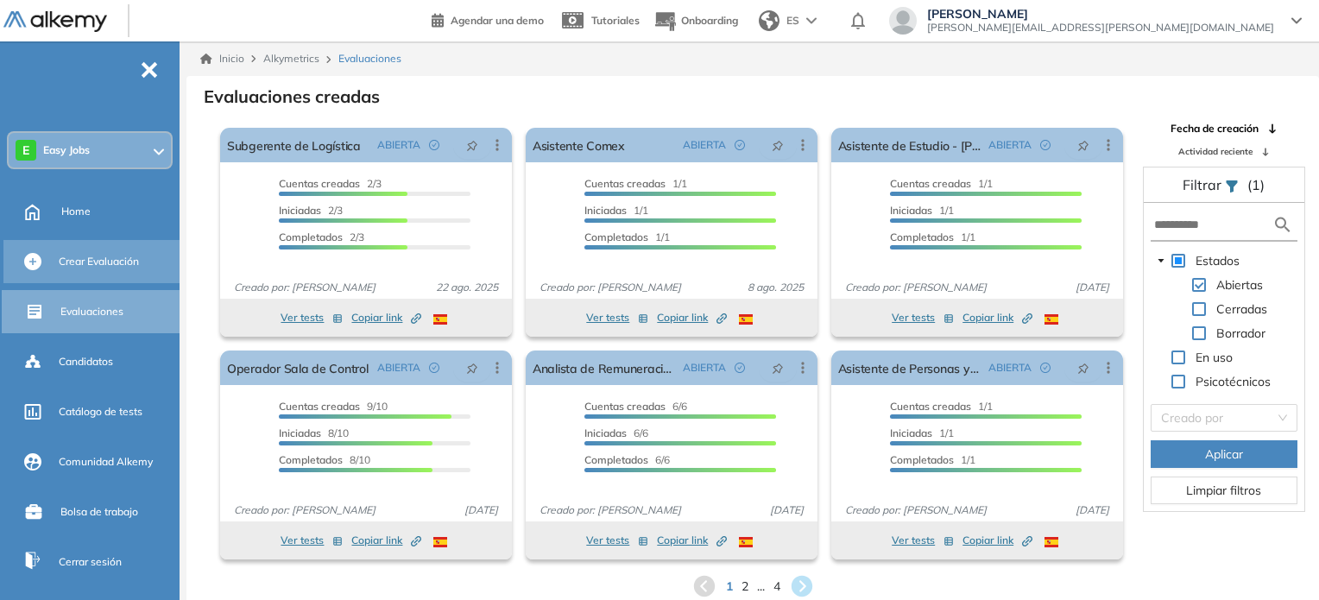
click at [97, 262] on span "Crear Evaluación" at bounding box center [99, 262] width 80 height 16
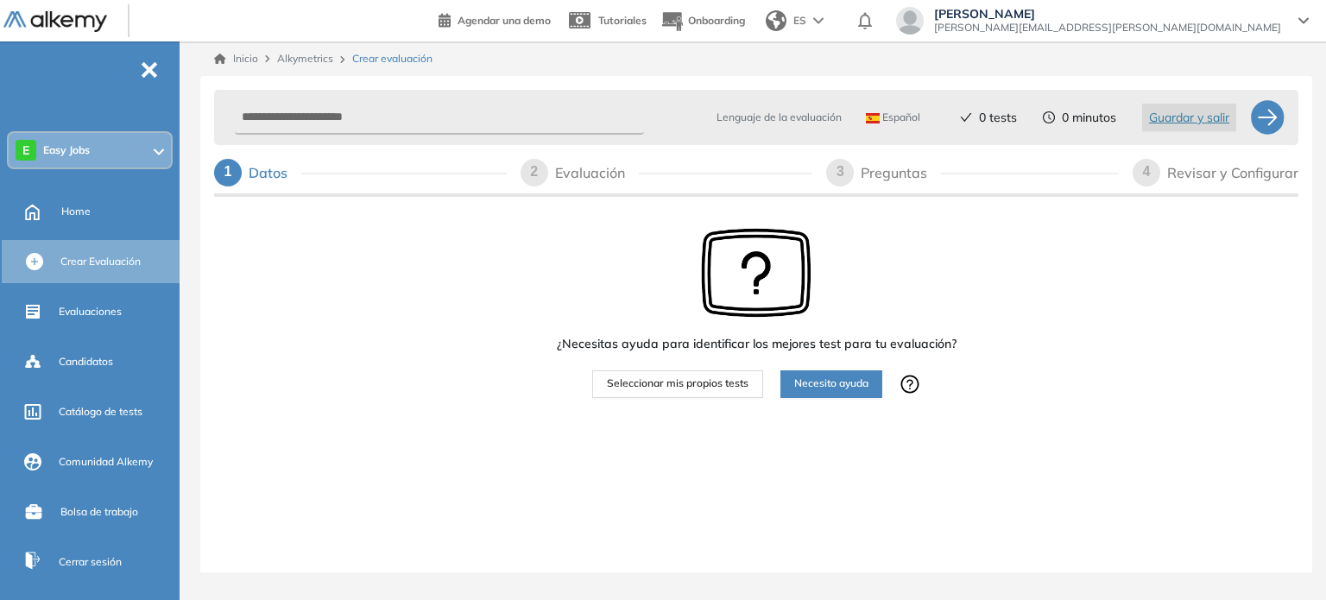
click at [695, 394] on button "Seleccionar mis propios tests" at bounding box center [677, 384] width 171 height 28
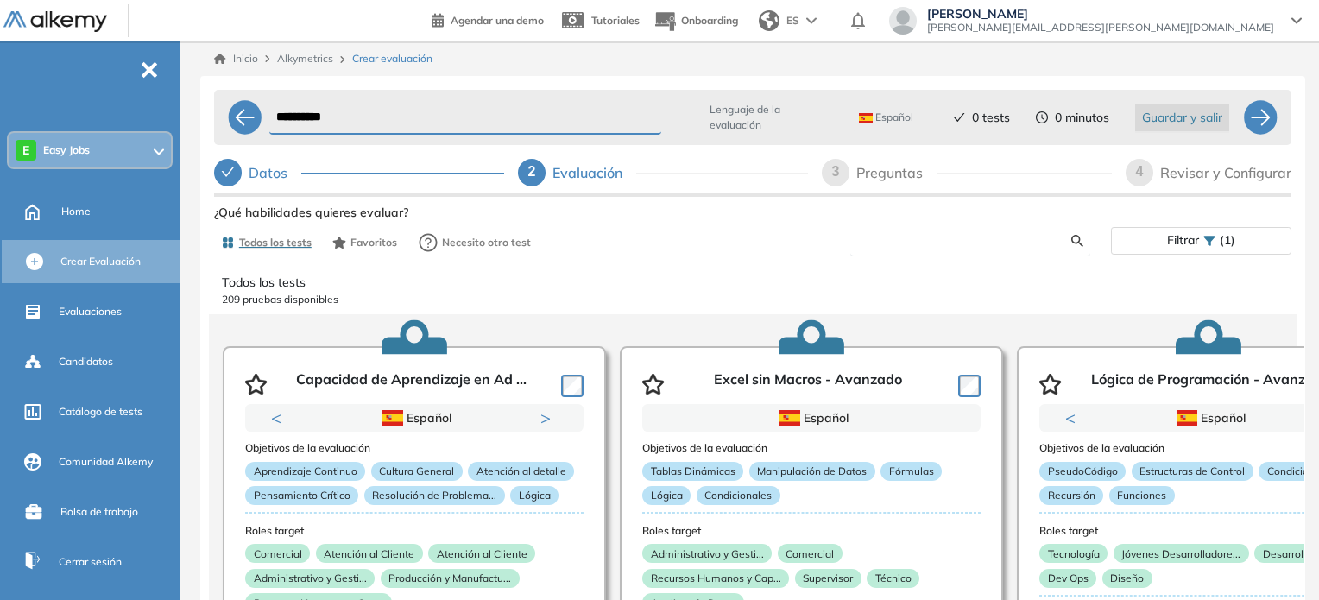
click at [891, 233] on input "text" at bounding box center [968, 241] width 208 height 16
type input "**********"
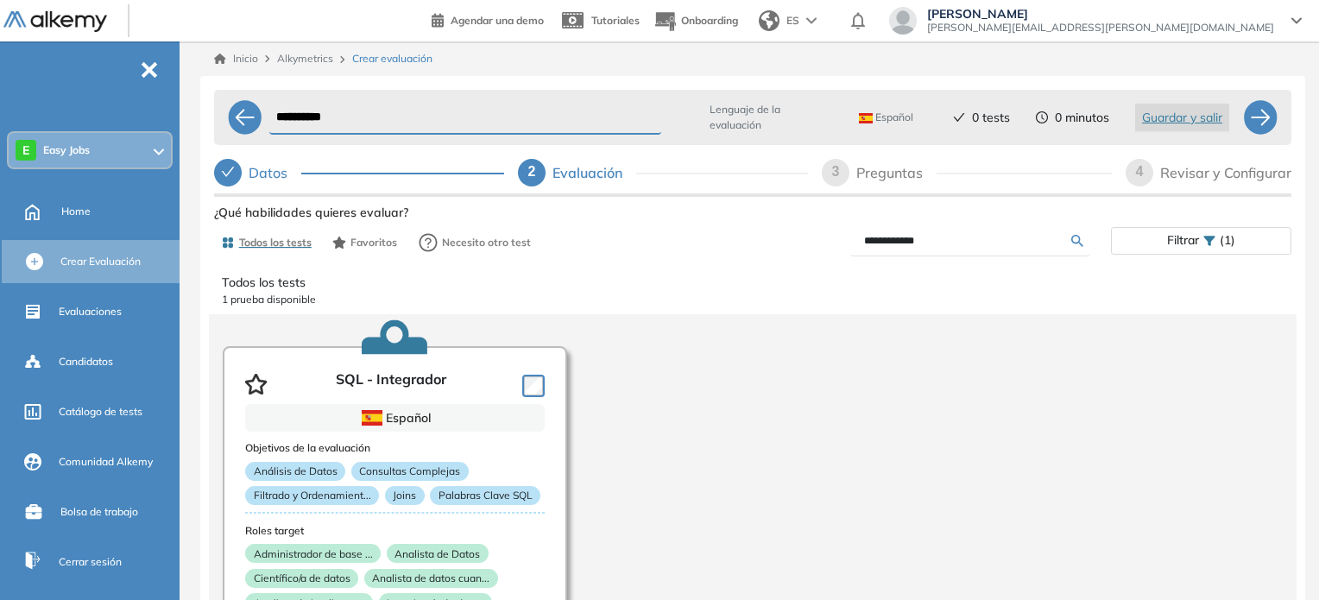
click at [894, 238] on input "**********" at bounding box center [968, 241] width 208 height 16
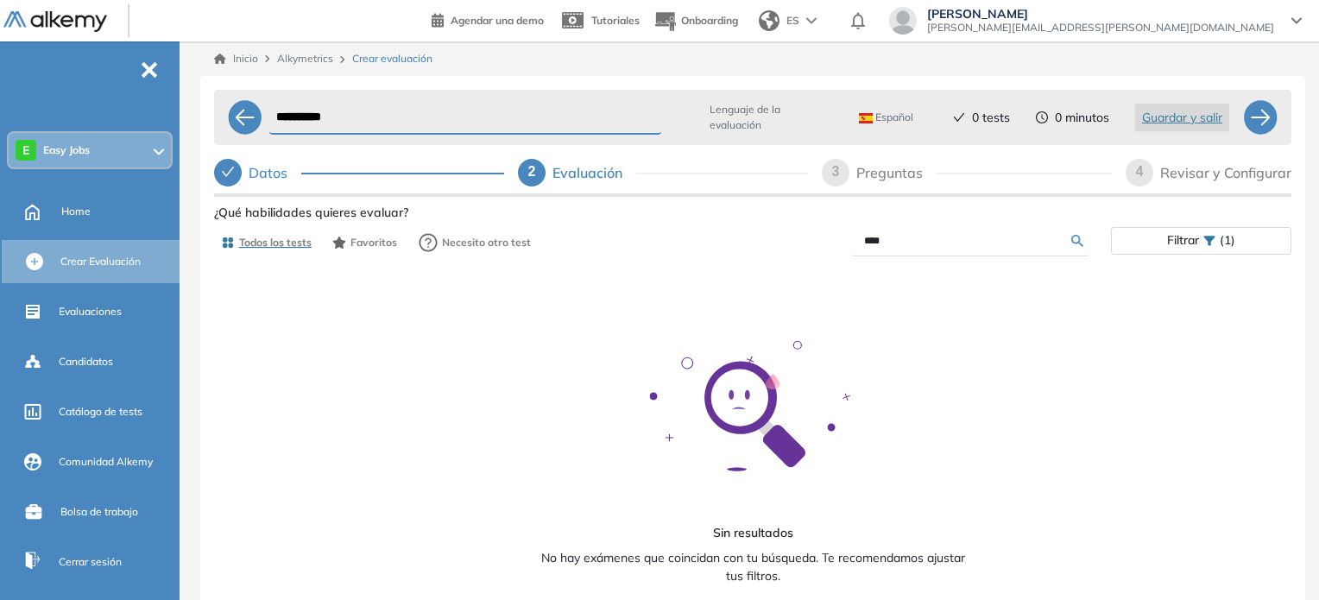
type input "****"
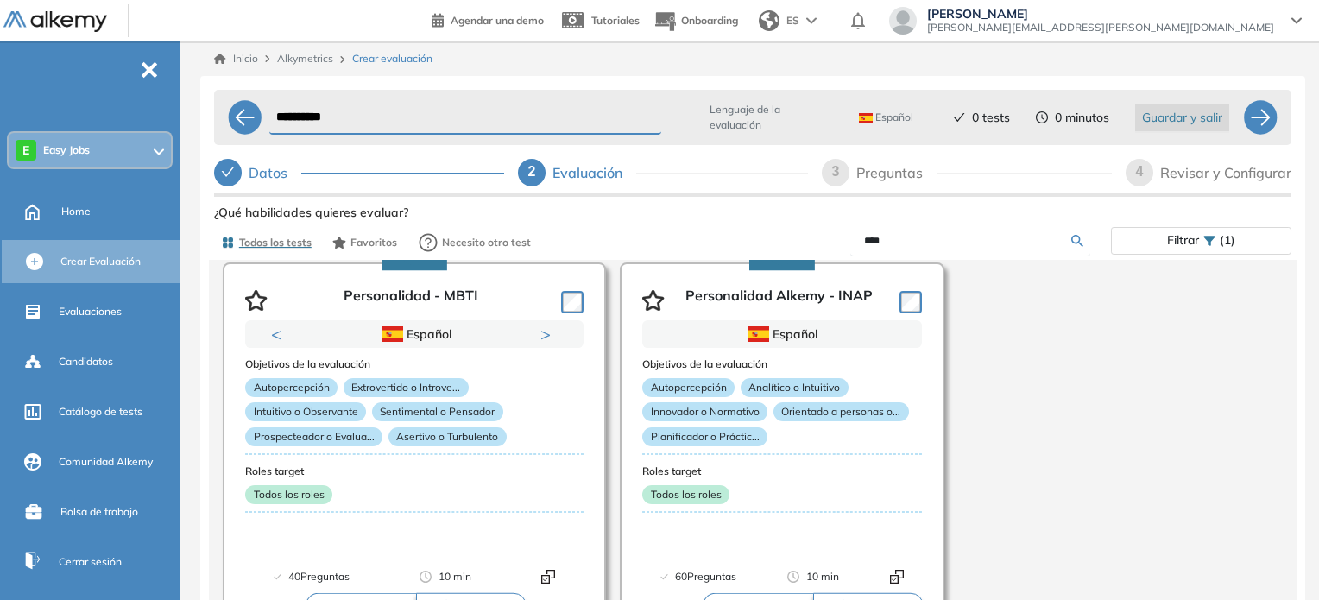
scroll to position [91, 0]
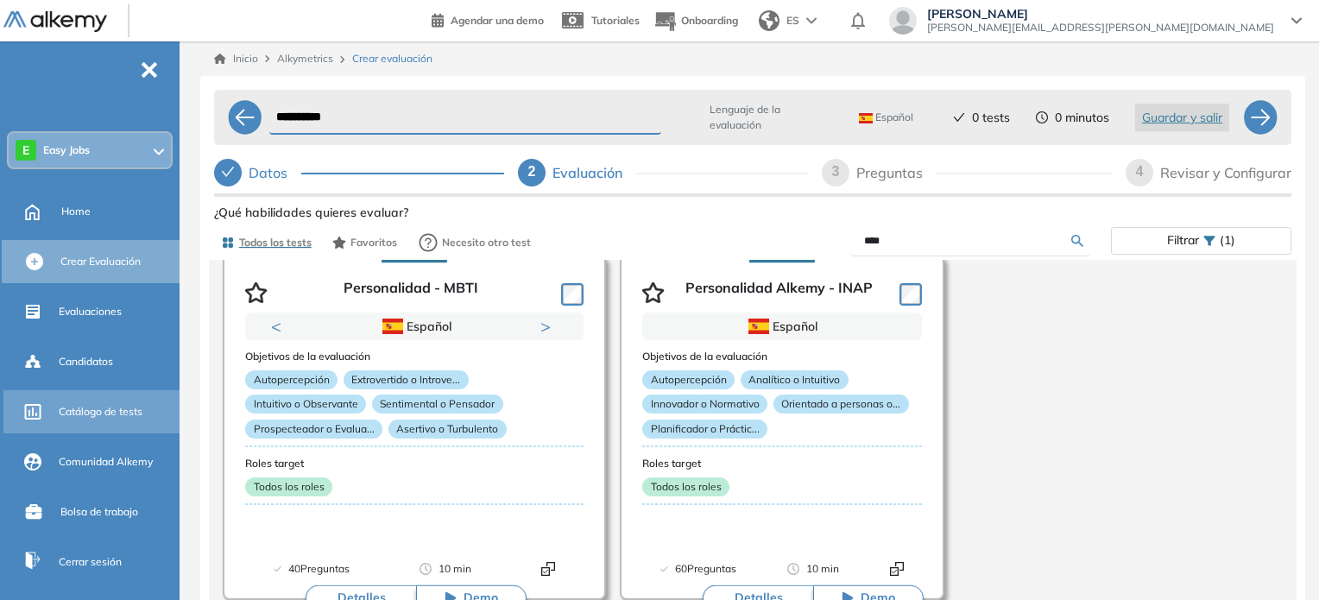
click at [118, 398] on div "Catálogo de tests" at bounding box center [117, 411] width 117 height 29
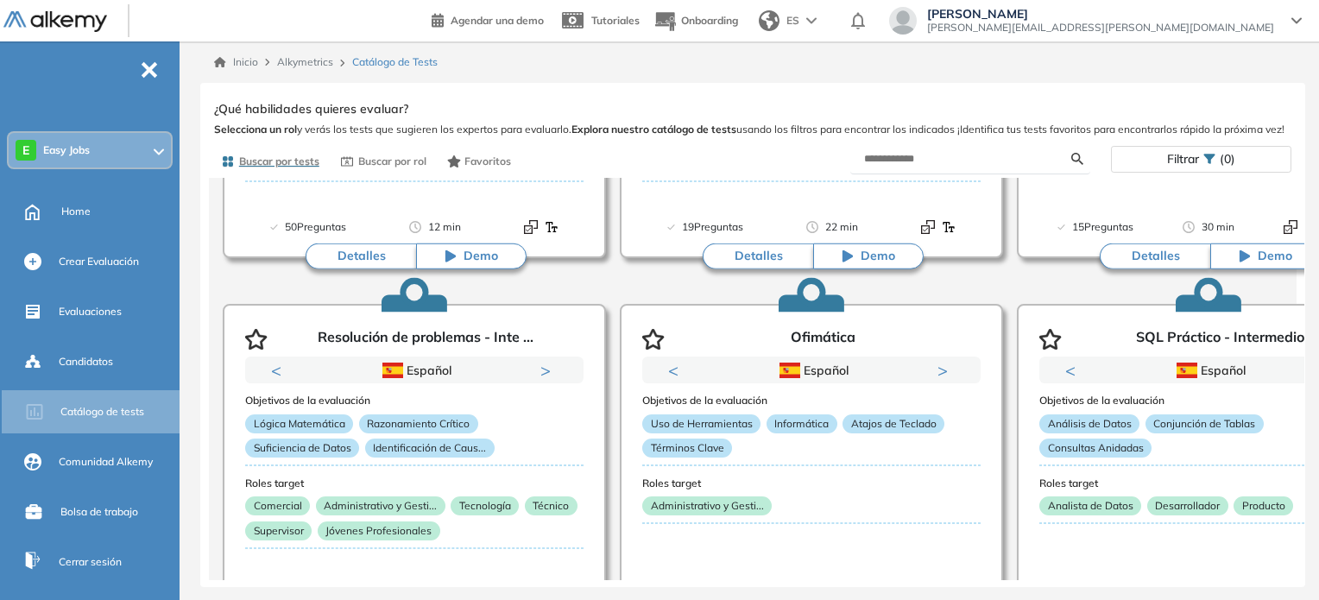
scroll to position [376, 0]
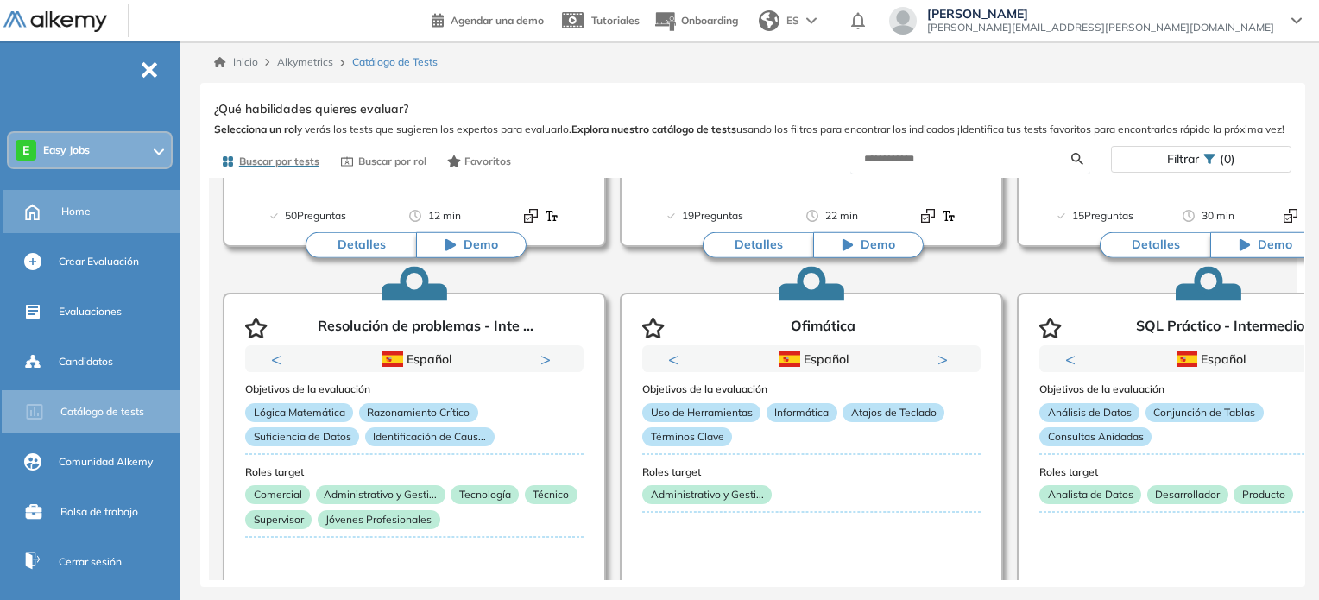
click at [104, 210] on div "Home" at bounding box center [118, 211] width 115 height 29
